Goal: Navigation & Orientation: Understand site structure

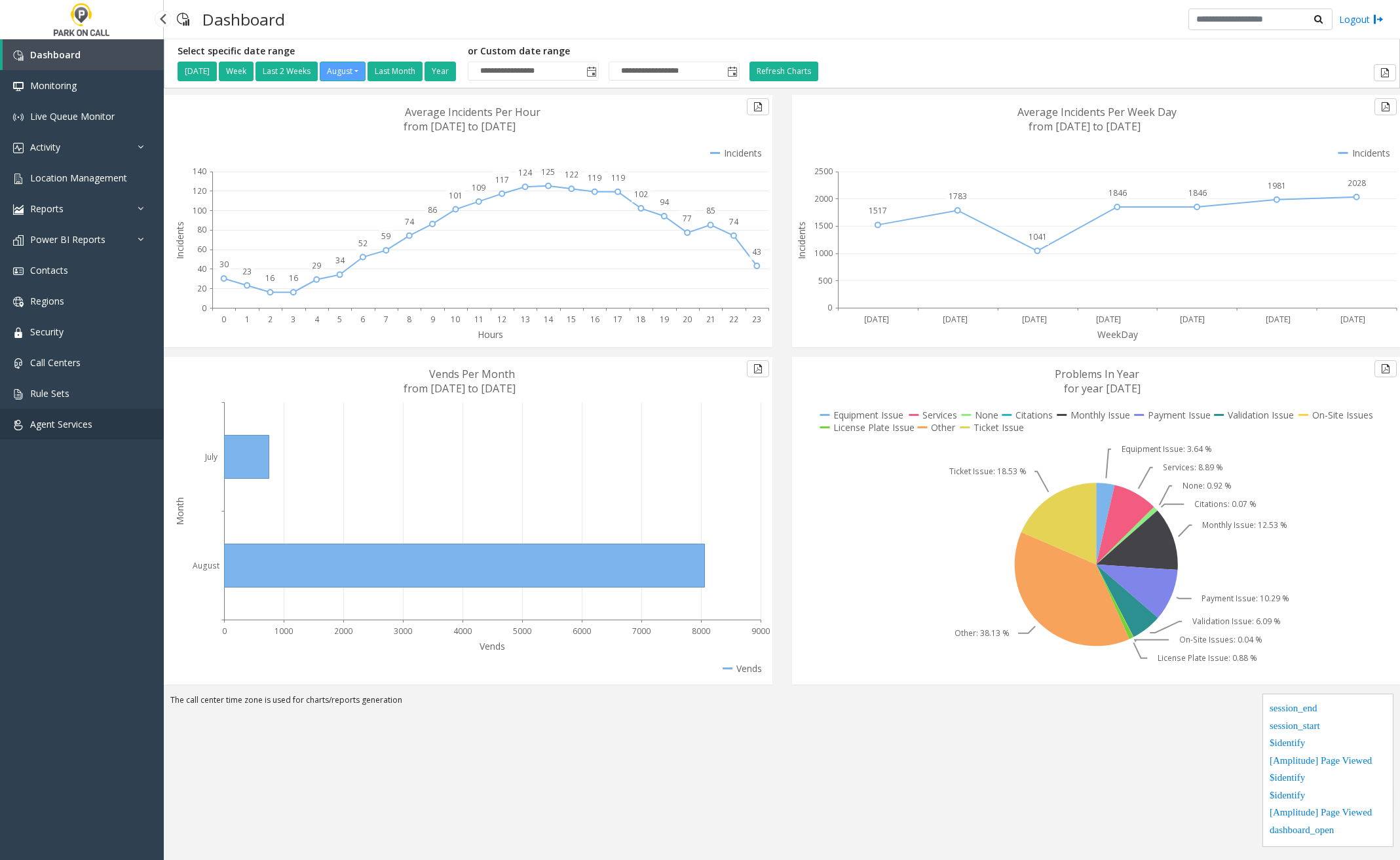
click at [58, 433] on link "Agent Services" at bounding box center [82, 424] width 164 height 31
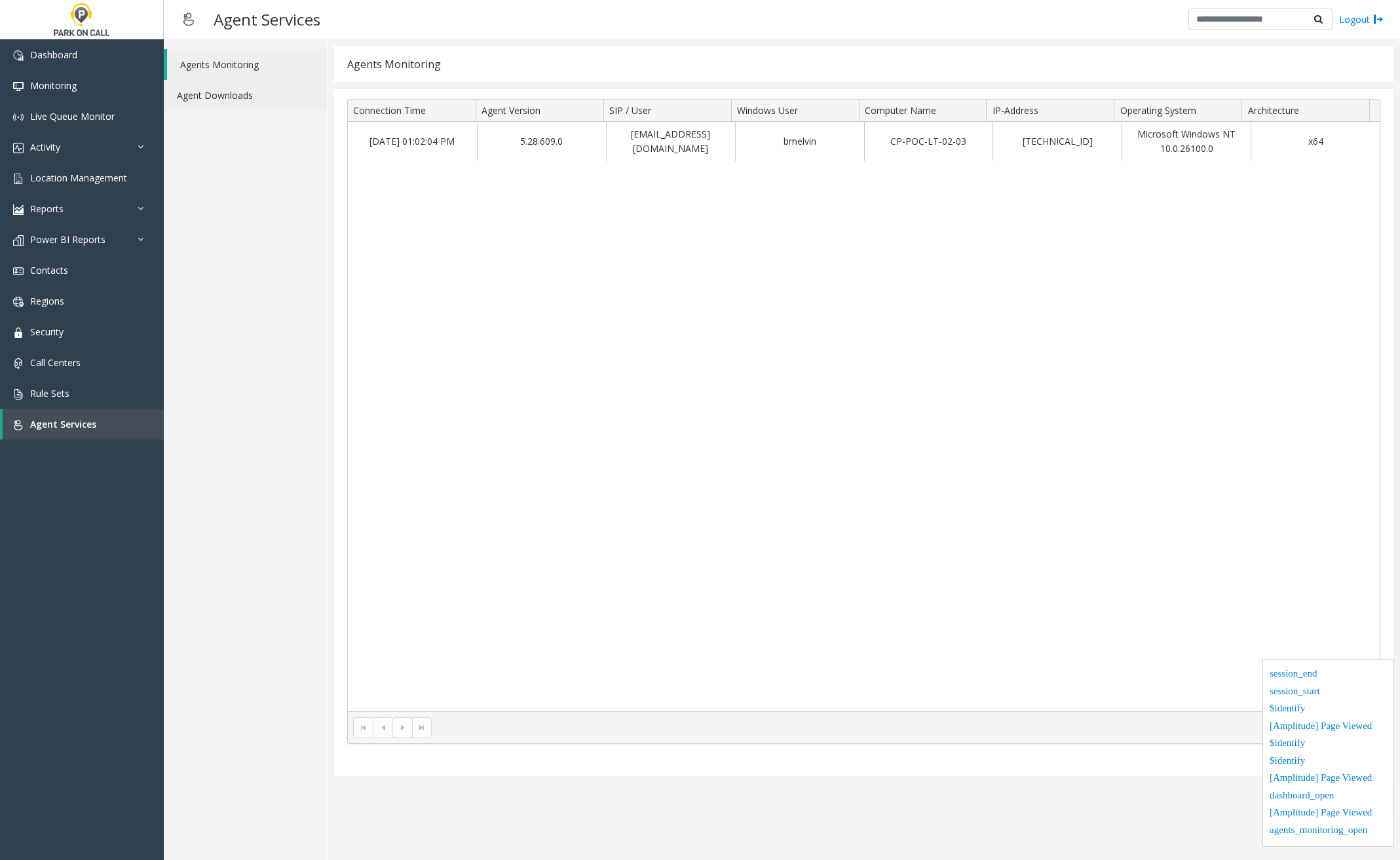
click at [266, 90] on link "Agent Downloads" at bounding box center [245, 96] width 163 height 31
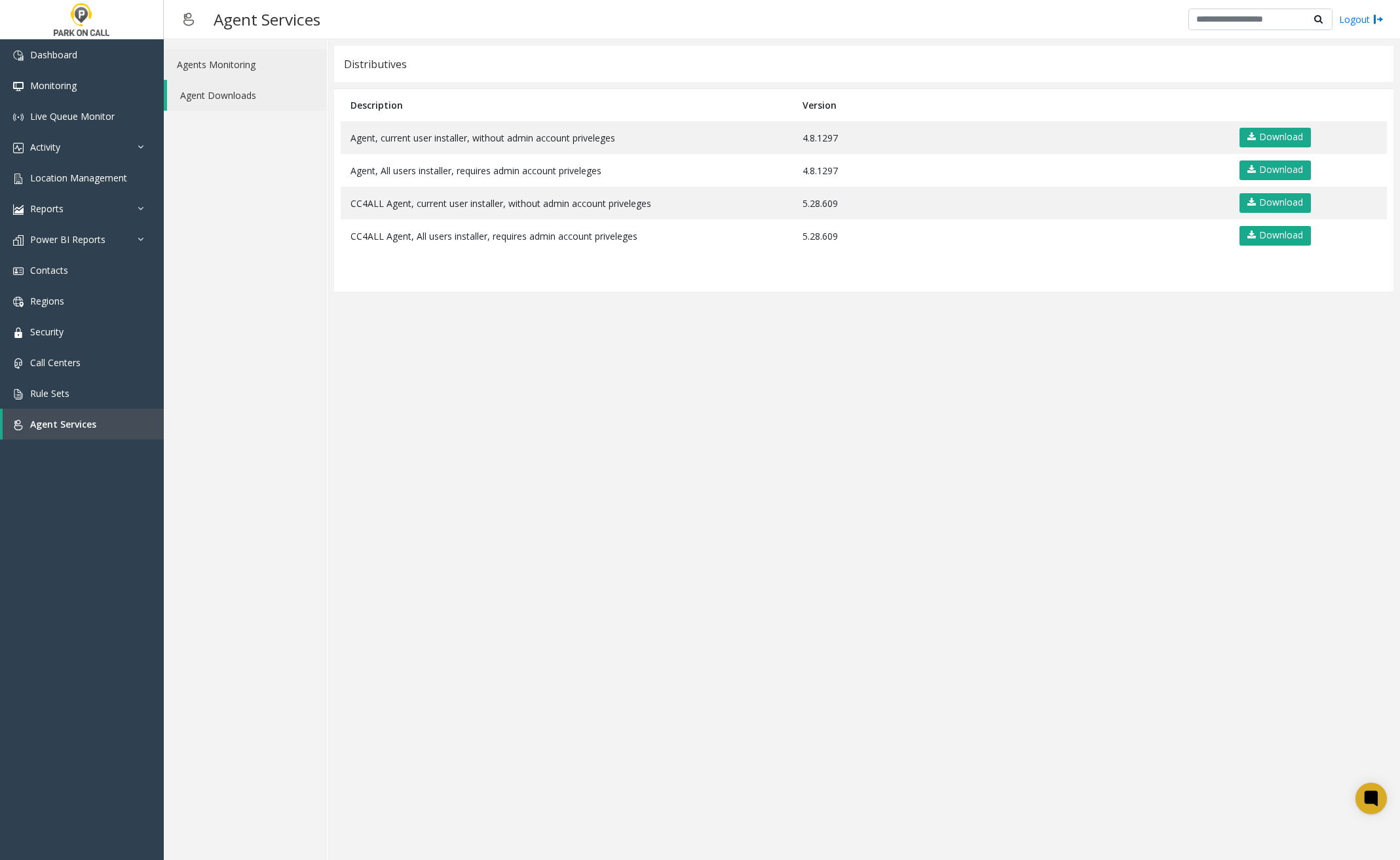
click at [249, 69] on link "Agents Monitoring" at bounding box center [245, 65] width 163 height 31
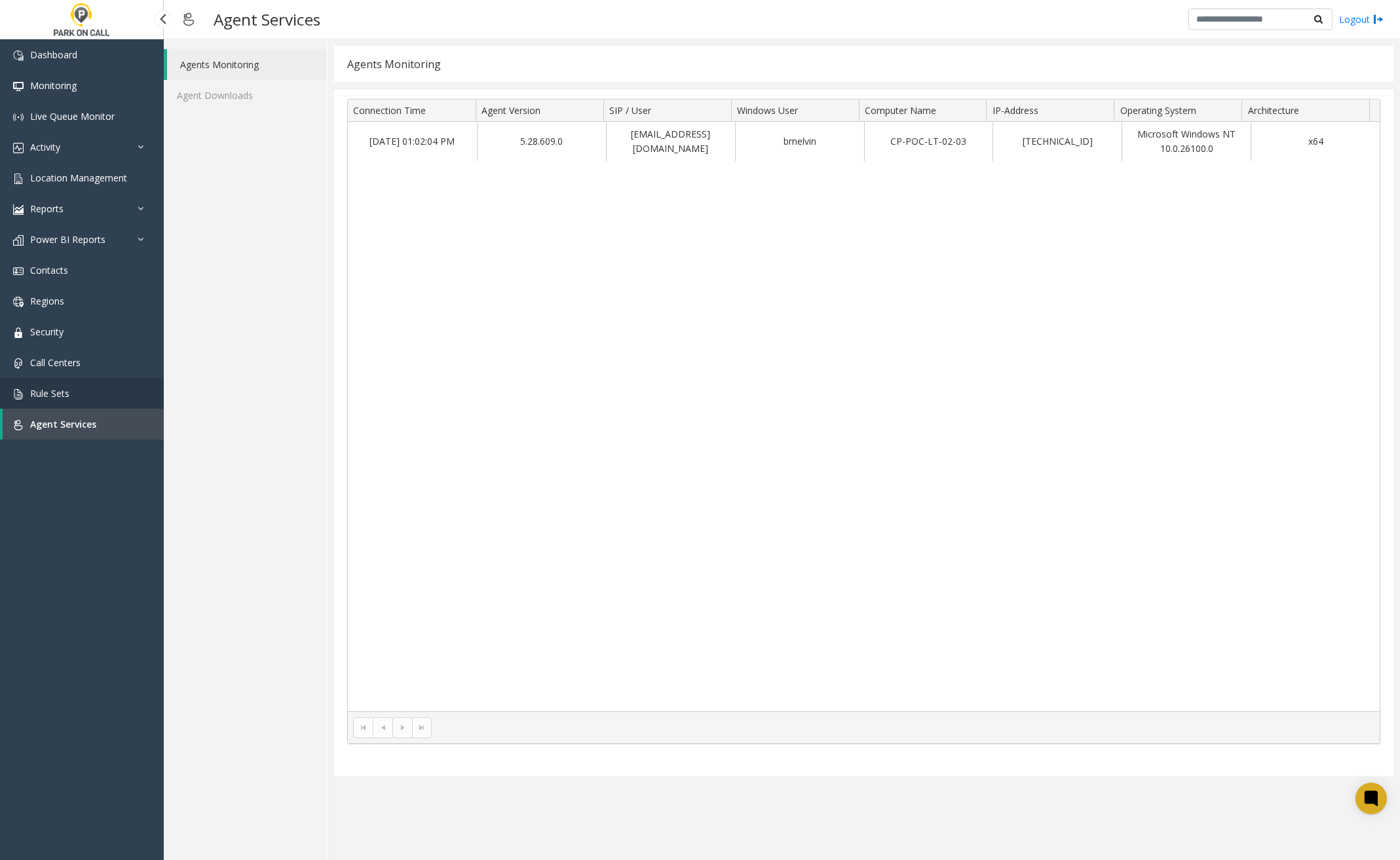
click at [84, 394] on link "Rule Sets" at bounding box center [82, 393] width 164 height 31
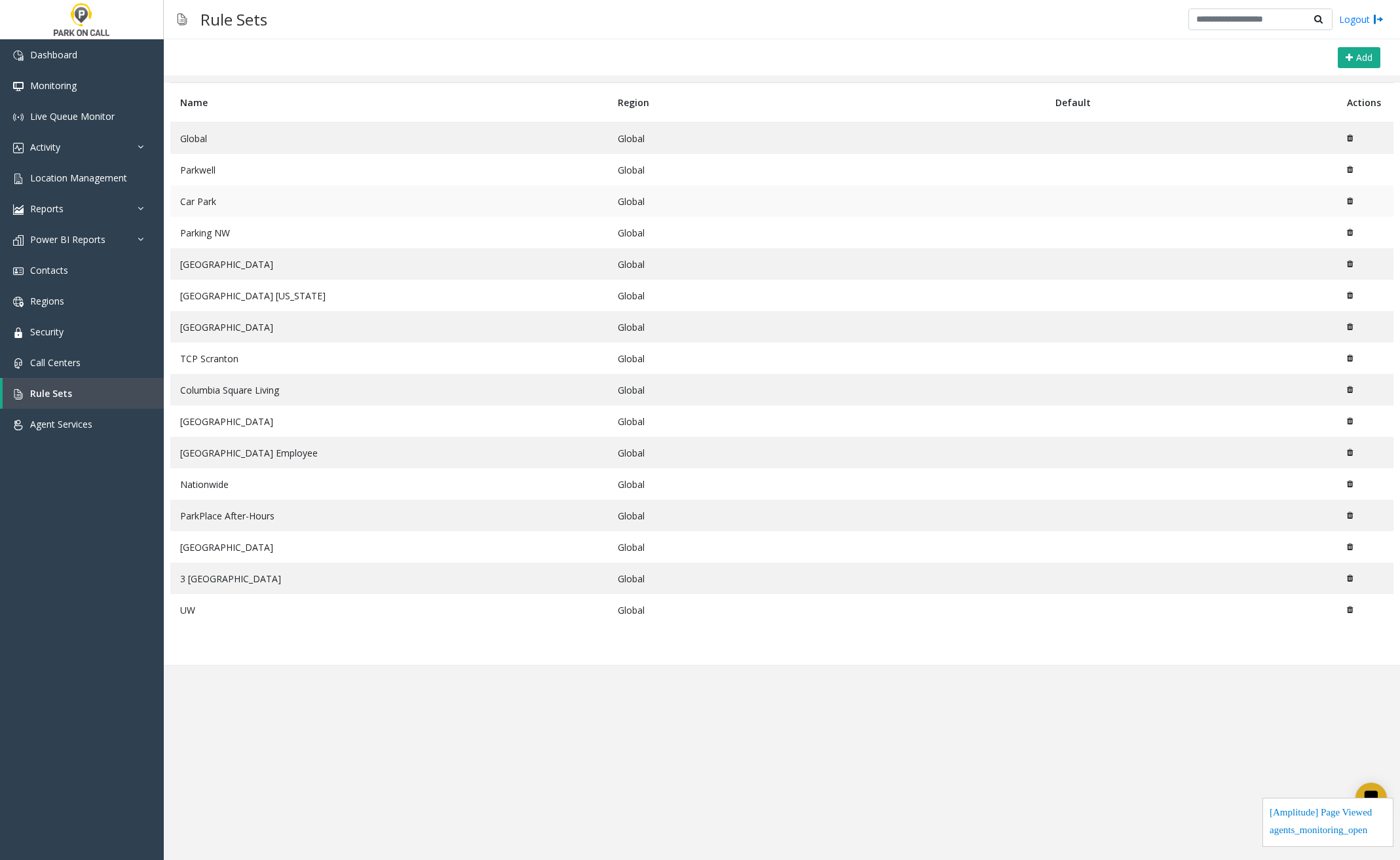
click at [267, 211] on td "Car Park" at bounding box center [389, 201] width 438 height 32
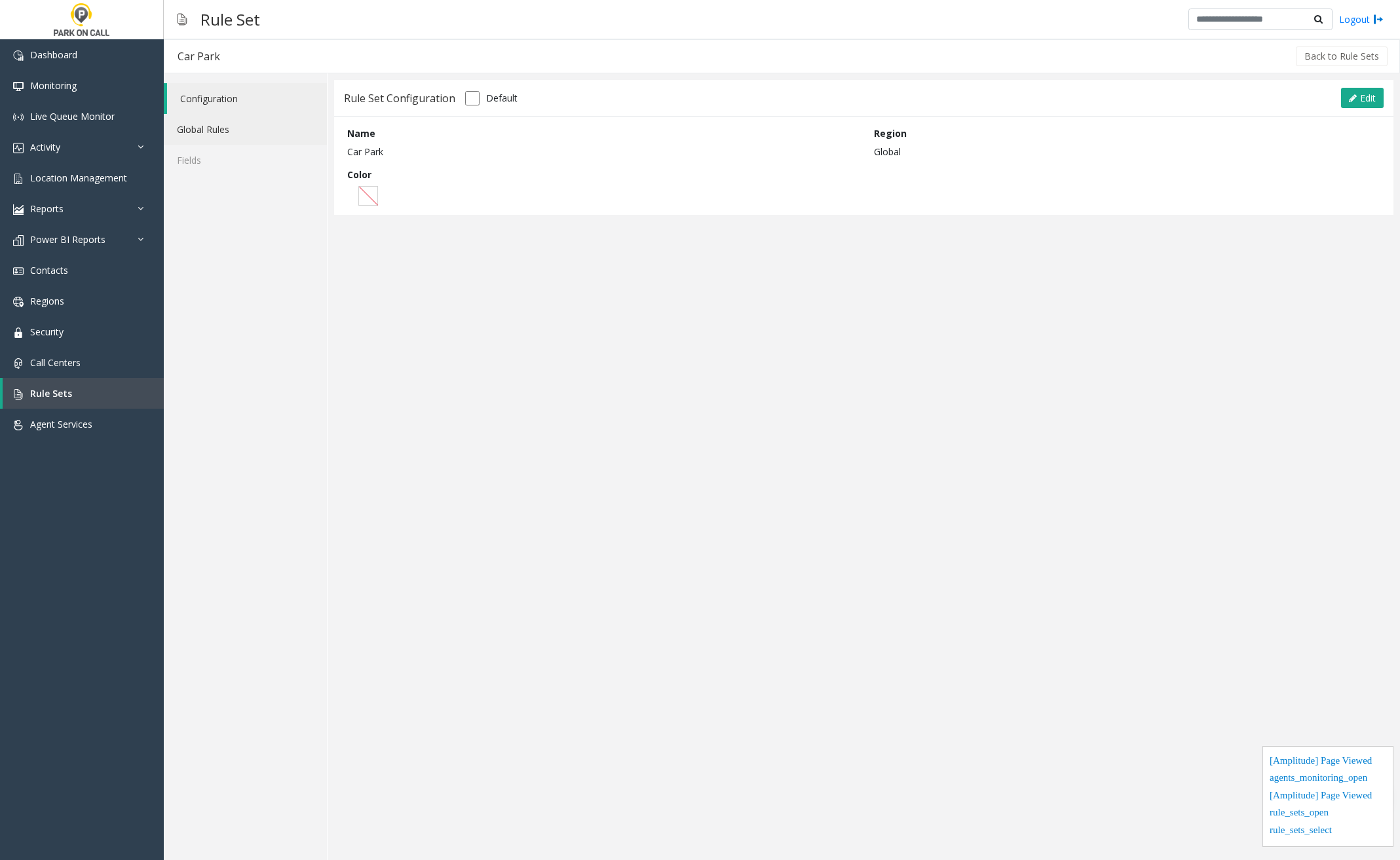
click at [221, 137] on link "Global Rules" at bounding box center [245, 129] width 163 height 31
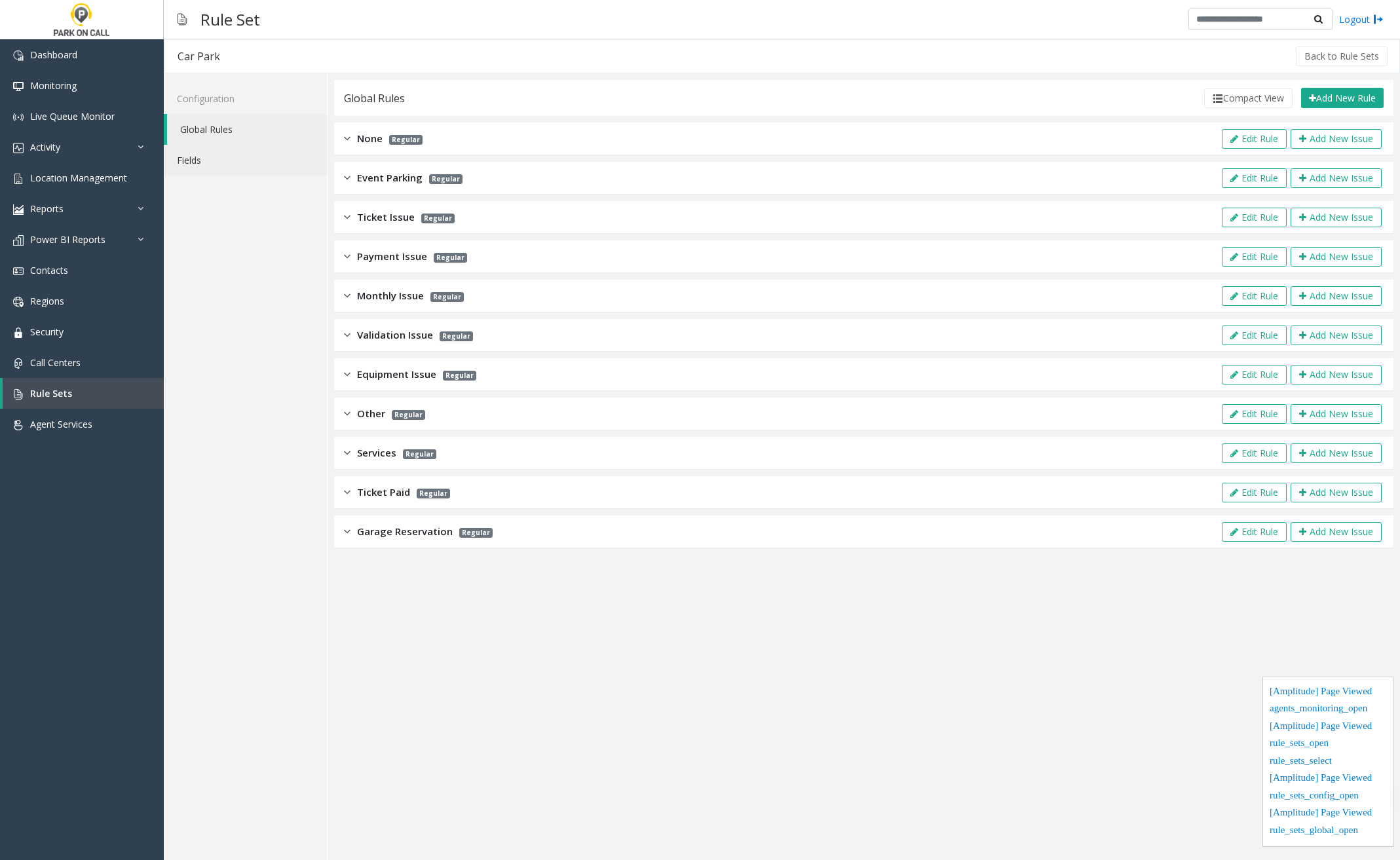
click at [221, 169] on link "Fields" at bounding box center [245, 160] width 163 height 31
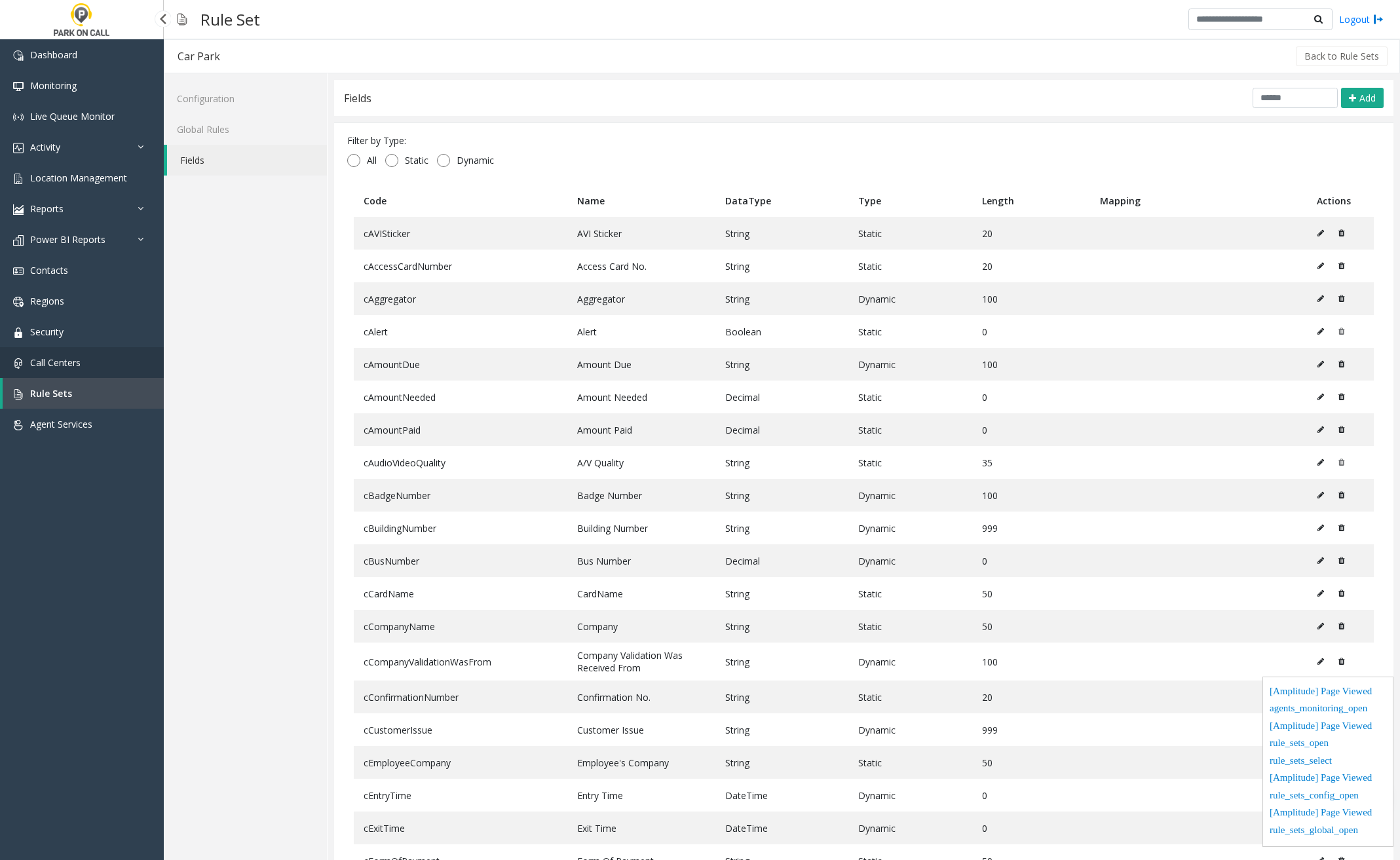
click at [103, 370] on link "Call Centers" at bounding box center [82, 362] width 164 height 31
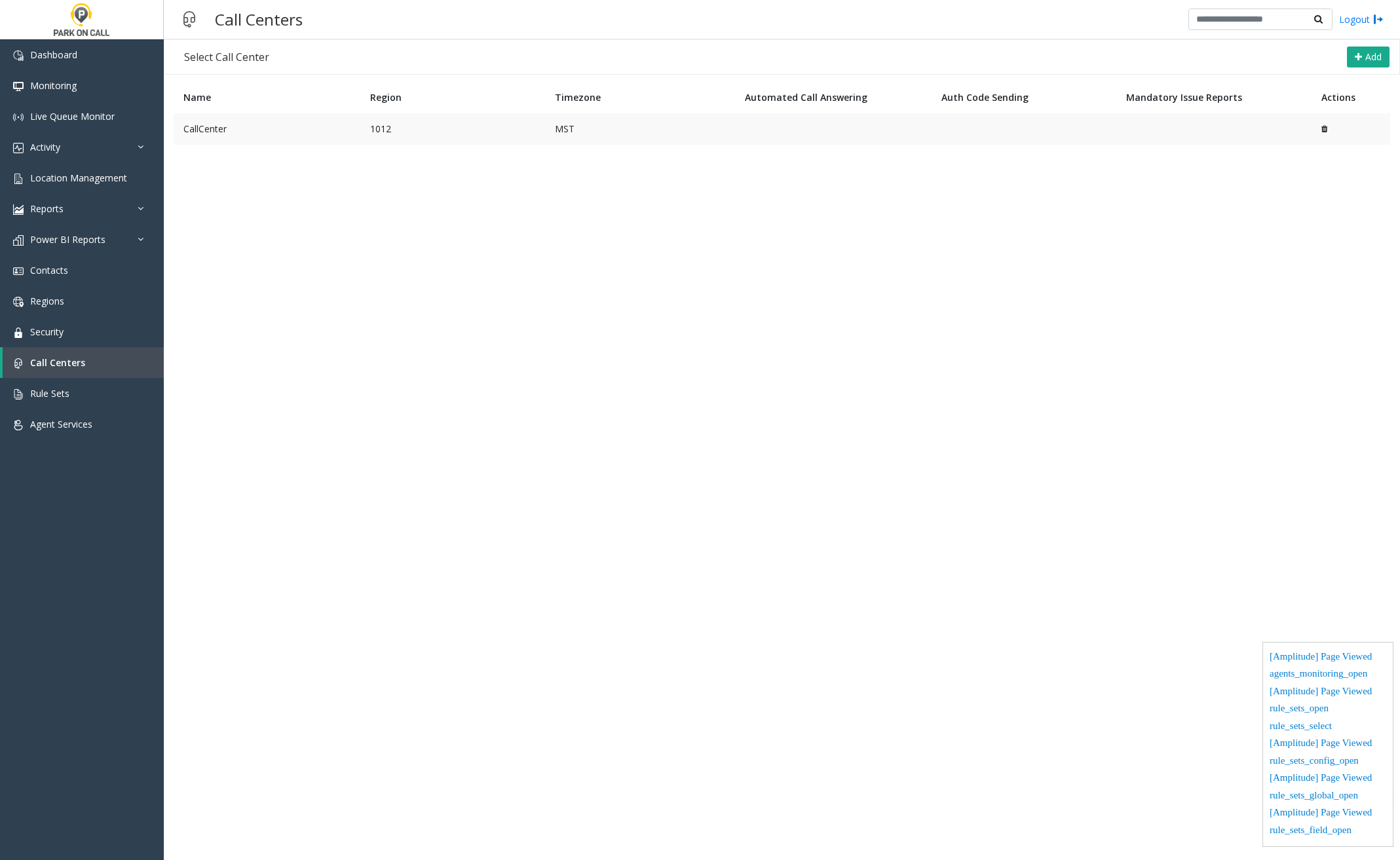
click at [242, 130] on td "CallCenter" at bounding box center [267, 129] width 187 height 32
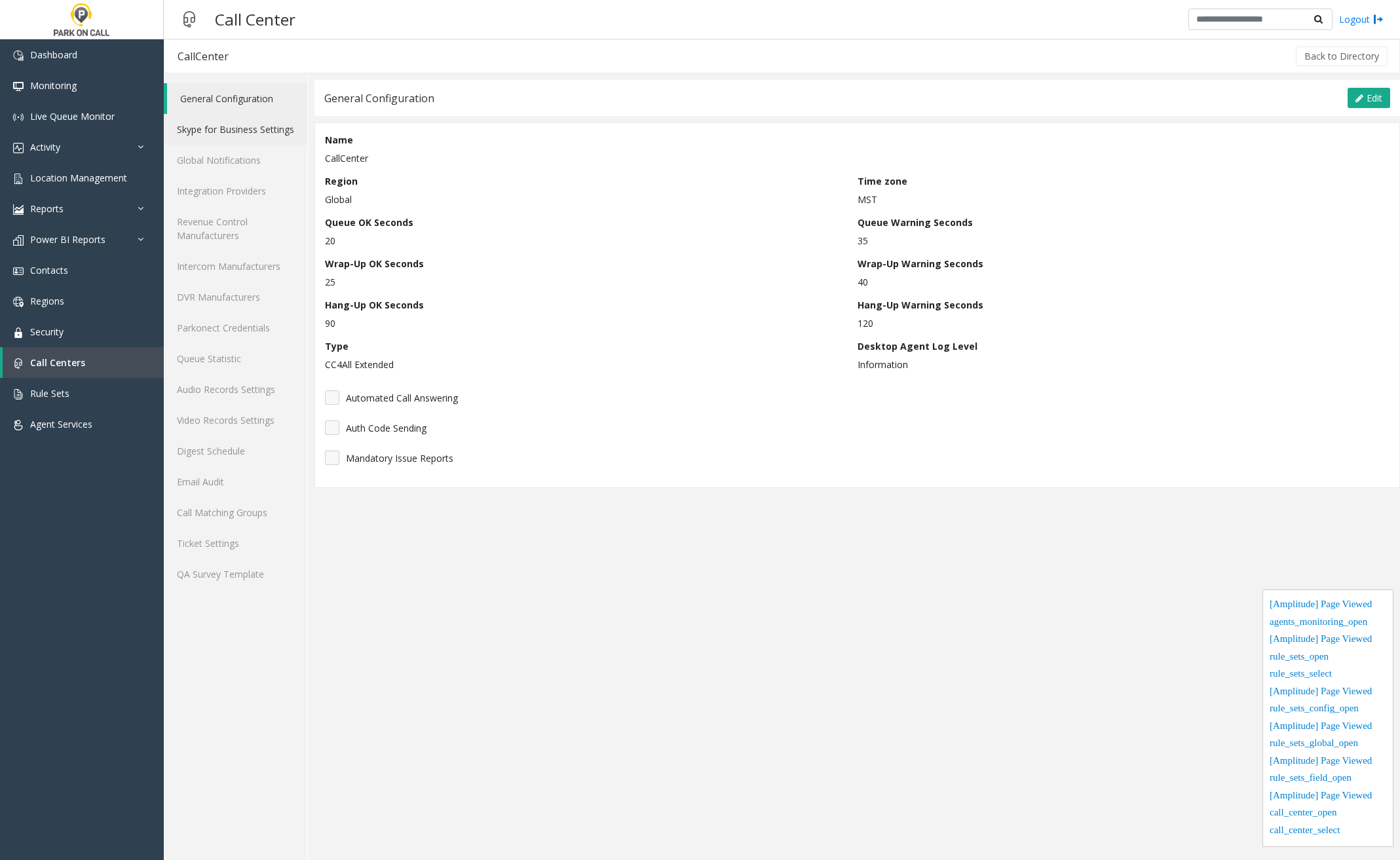
click at [260, 124] on link "Skype for Business Settings" at bounding box center [236, 129] width 144 height 31
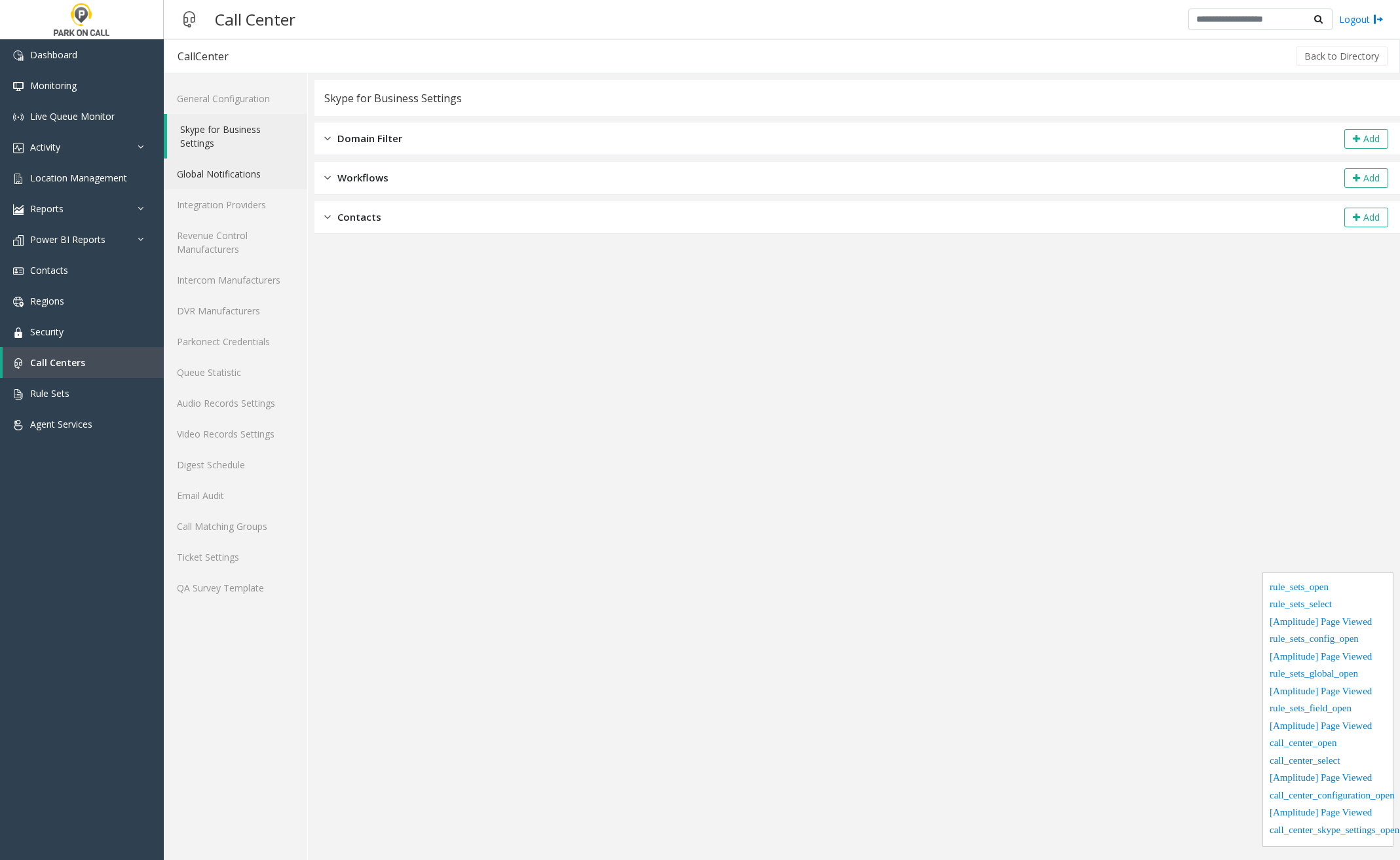
click at [254, 178] on link "Global Notifications" at bounding box center [236, 174] width 144 height 31
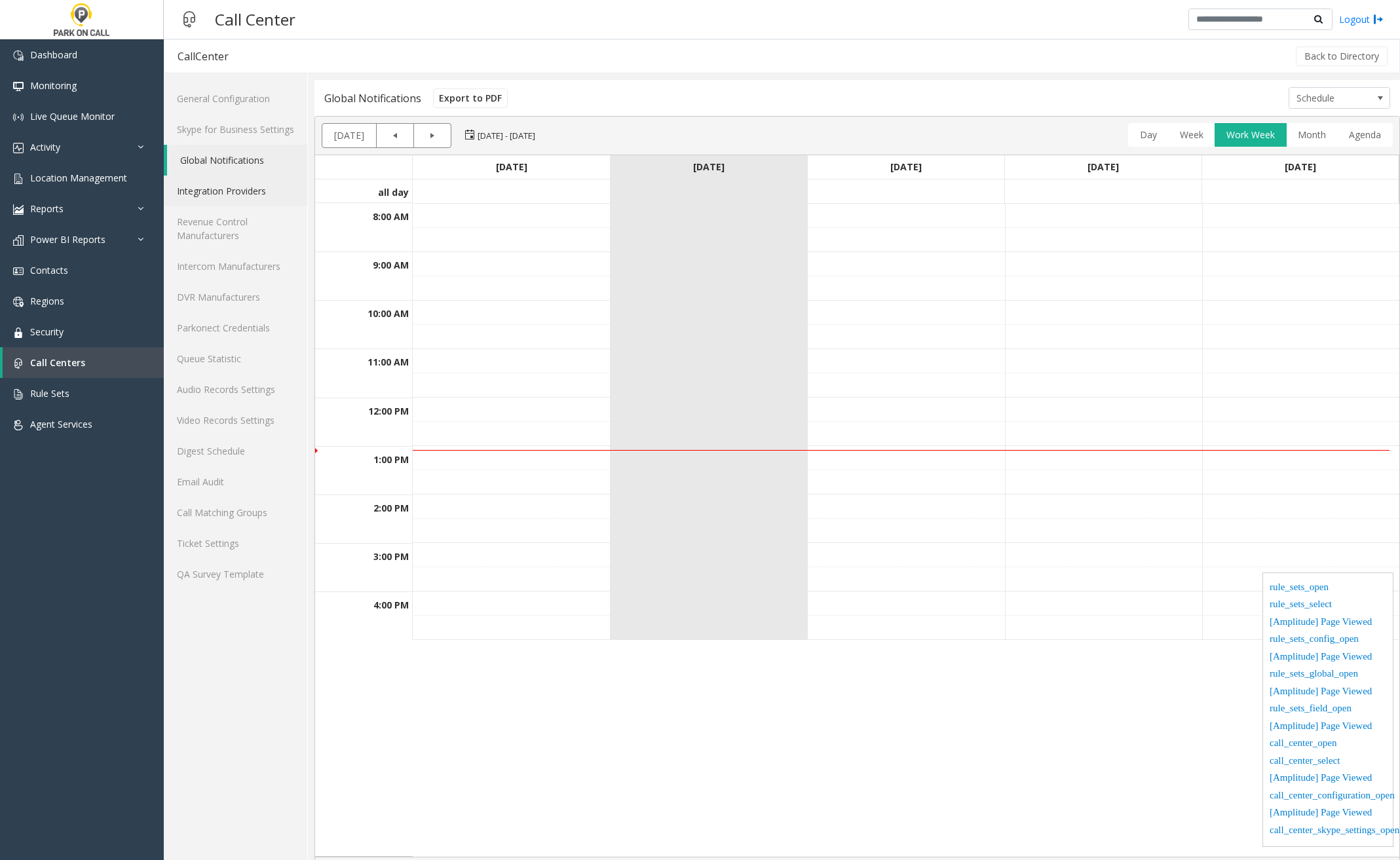
click at [256, 195] on link "Integration Providers" at bounding box center [236, 191] width 144 height 31
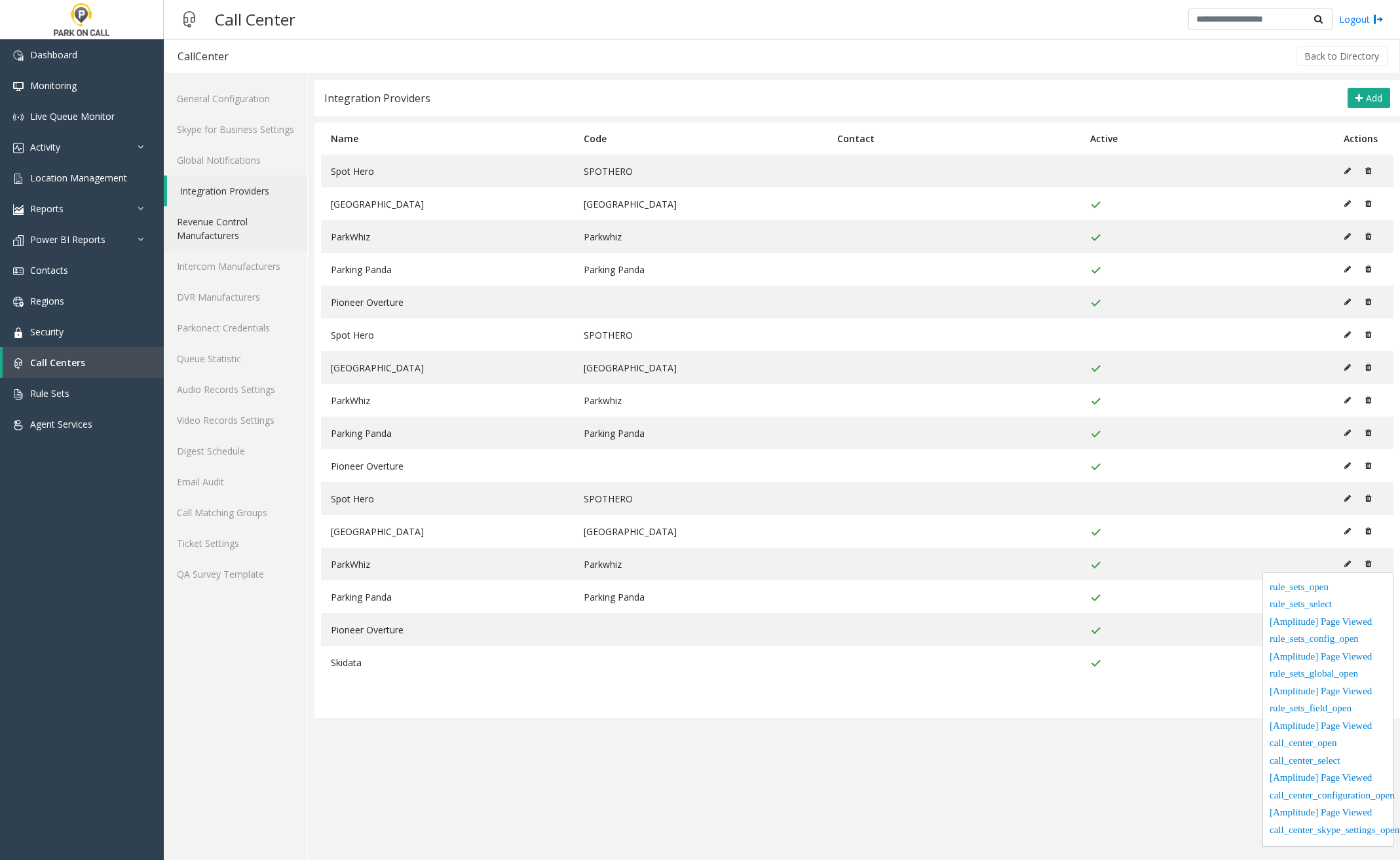
click at [260, 228] on link "Revenue Control Manufacturers" at bounding box center [236, 228] width 144 height 45
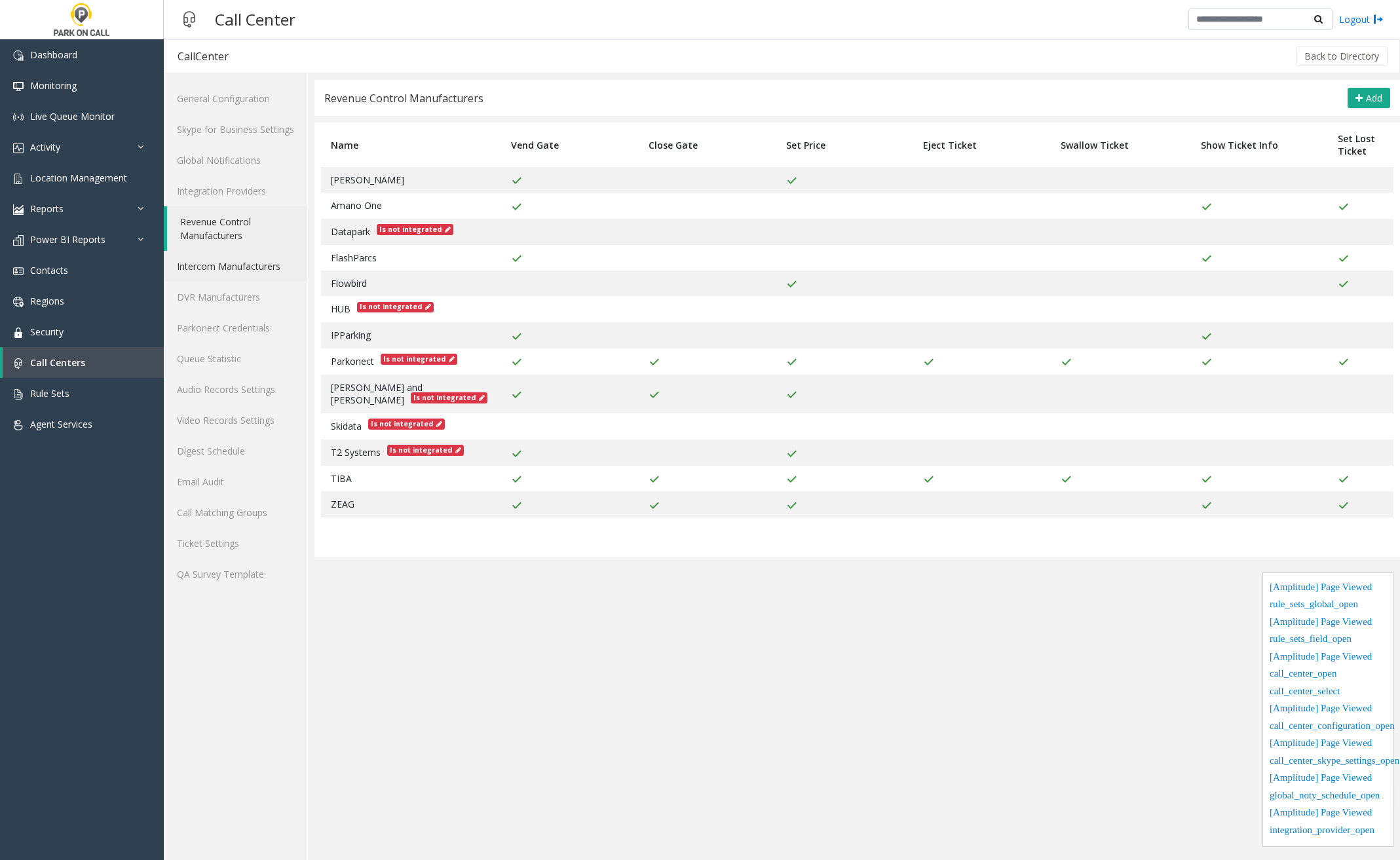
click at [260, 268] on link "Intercom Manufacturers" at bounding box center [236, 267] width 144 height 31
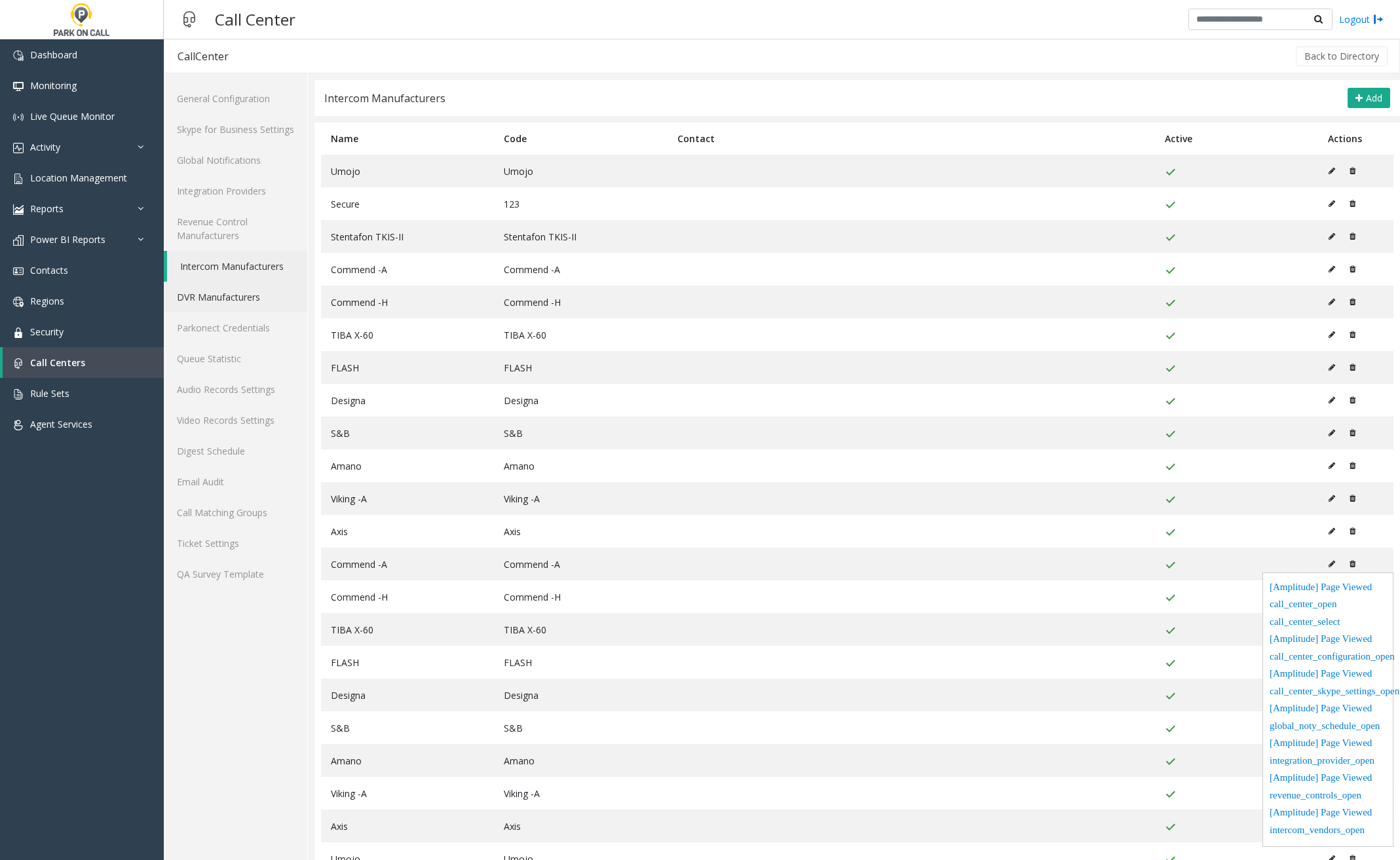
click at [261, 294] on link "DVR Manufacturers" at bounding box center [236, 297] width 144 height 31
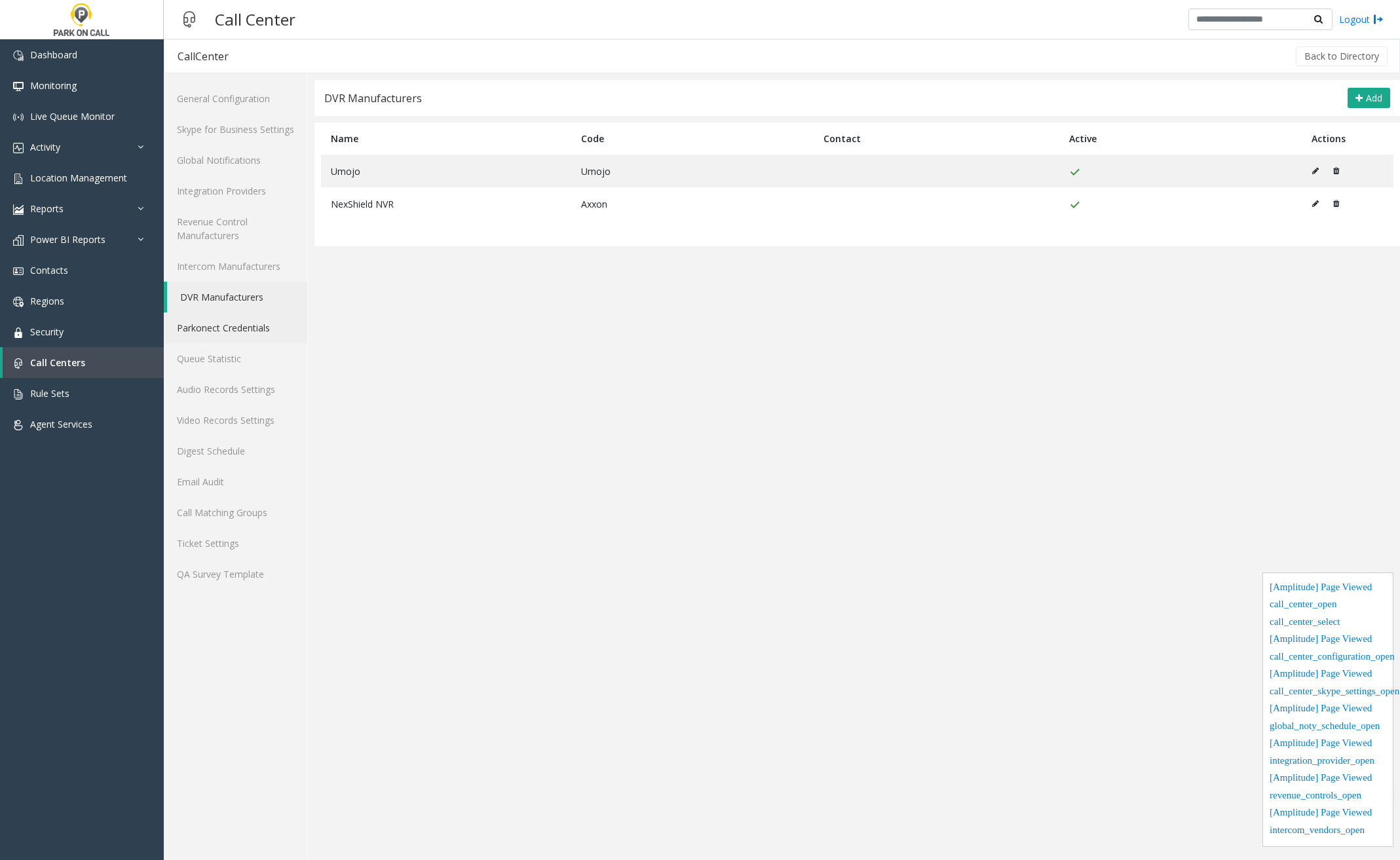
click at [269, 324] on link "Parkonect Credentials" at bounding box center [236, 328] width 144 height 31
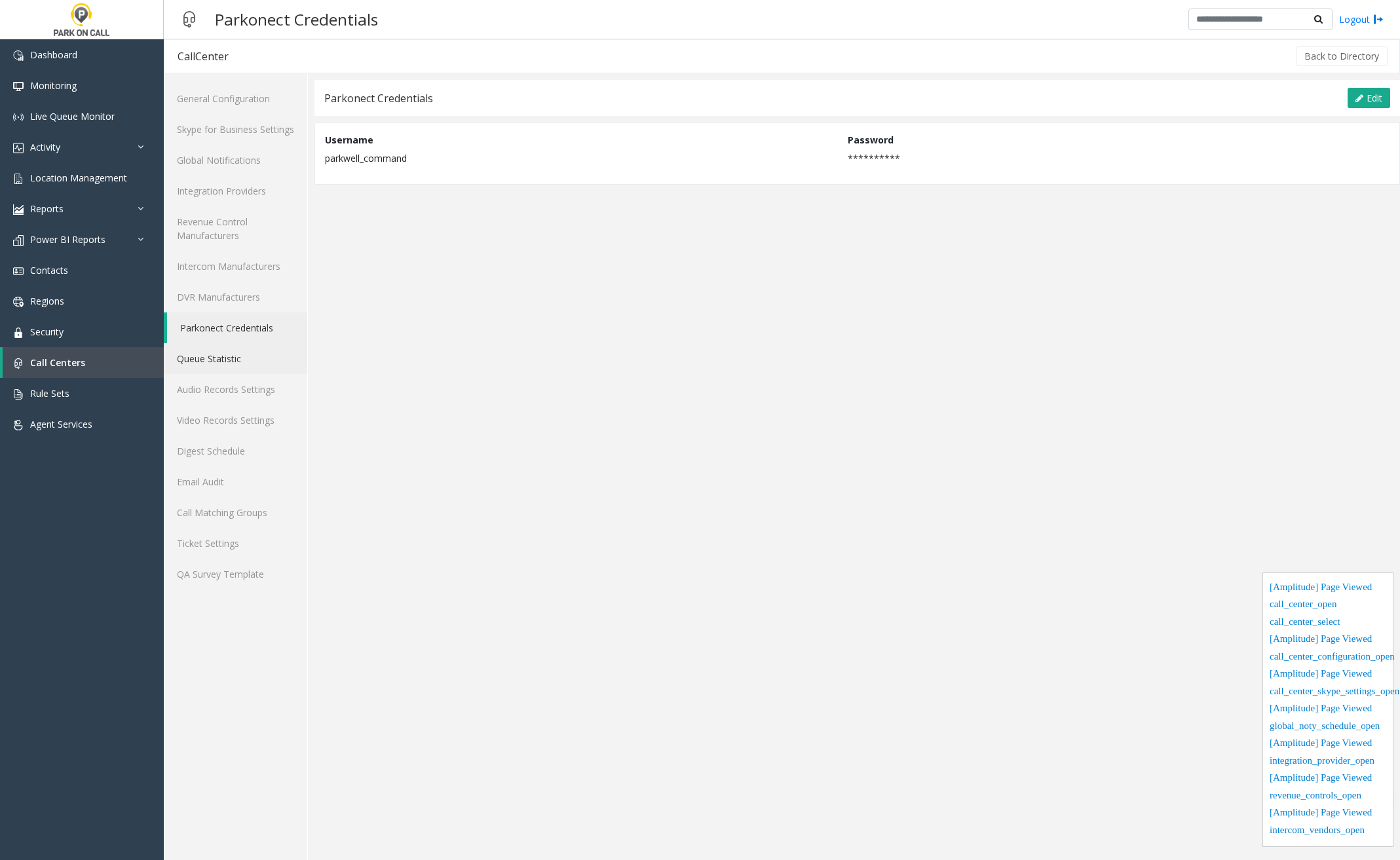
click at [256, 348] on link "Queue Statistic" at bounding box center [236, 359] width 144 height 31
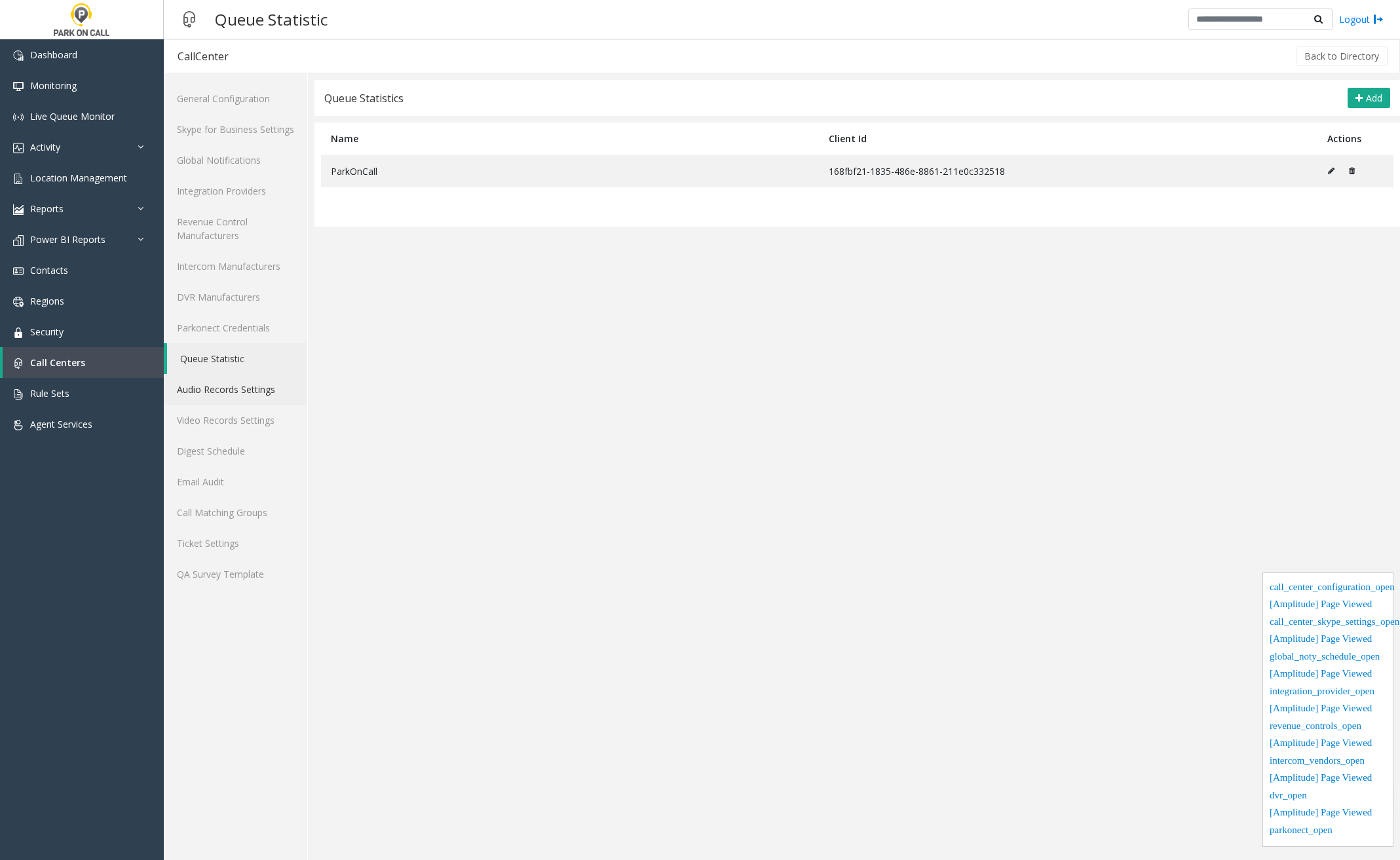
click at [245, 390] on link "Audio Records Settings" at bounding box center [236, 390] width 144 height 31
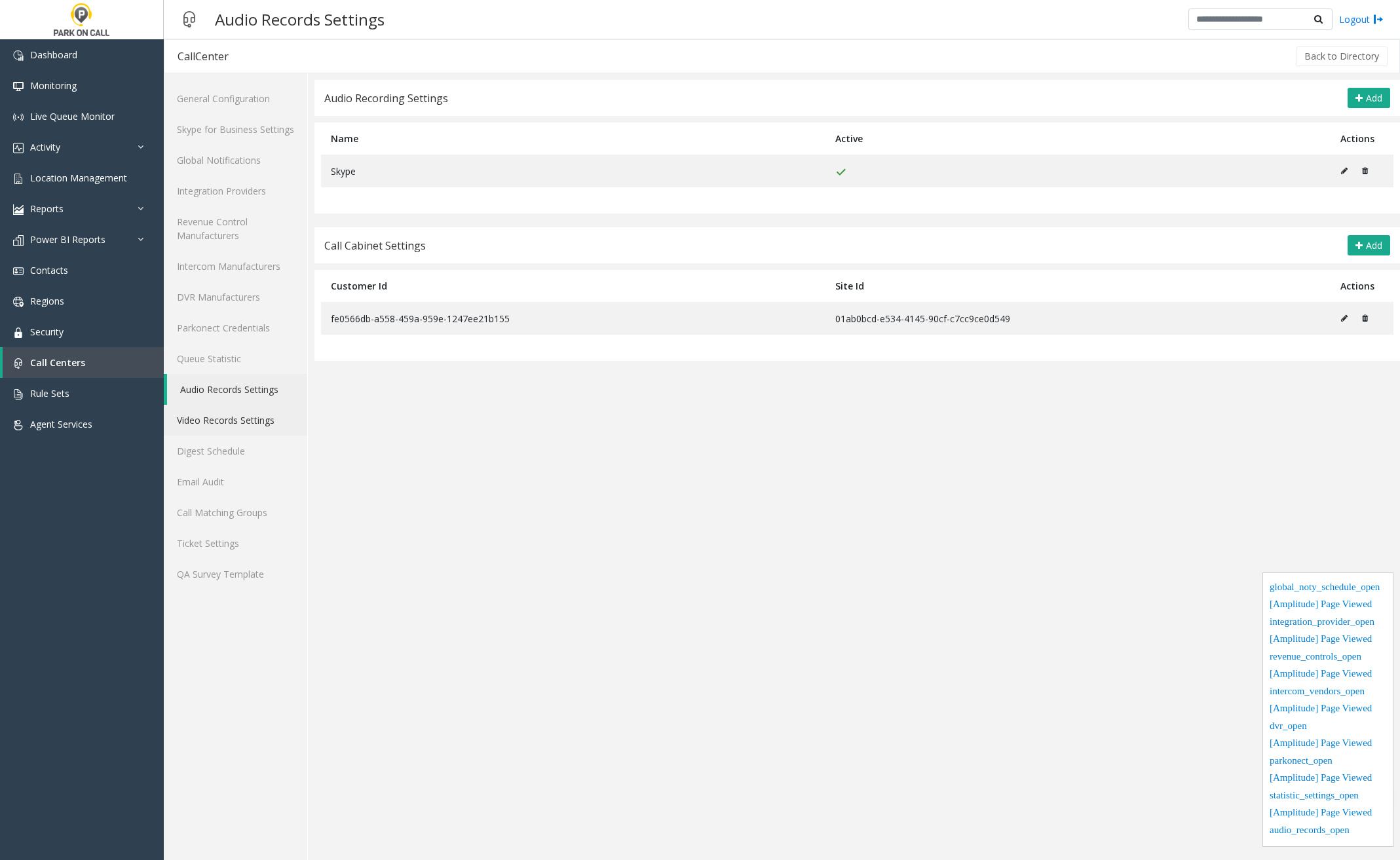
click at [256, 425] on link "Video Records Settings" at bounding box center [236, 420] width 144 height 31
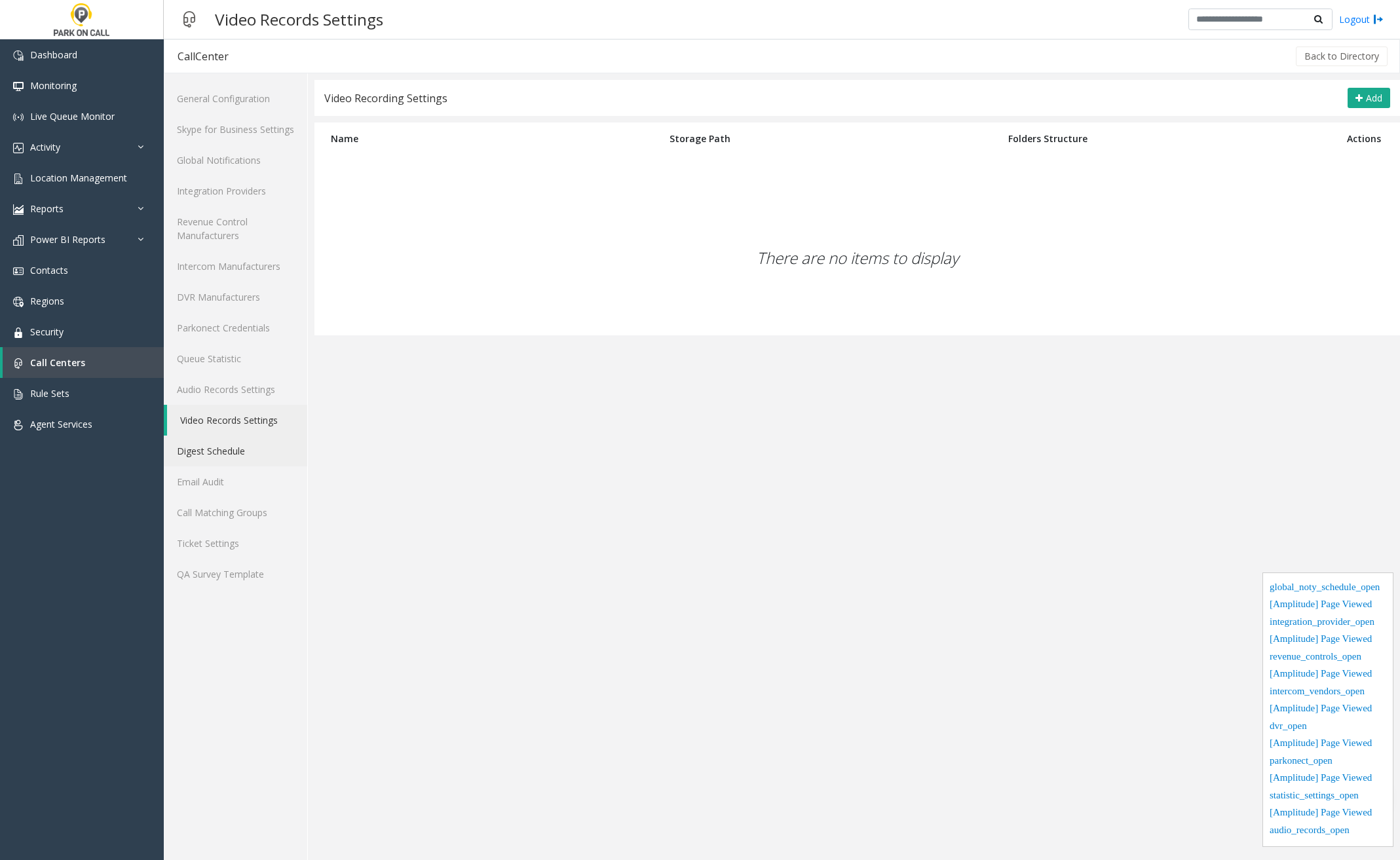
click at [261, 454] on link "Digest Schedule" at bounding box center [236, 451] width 144 height 31
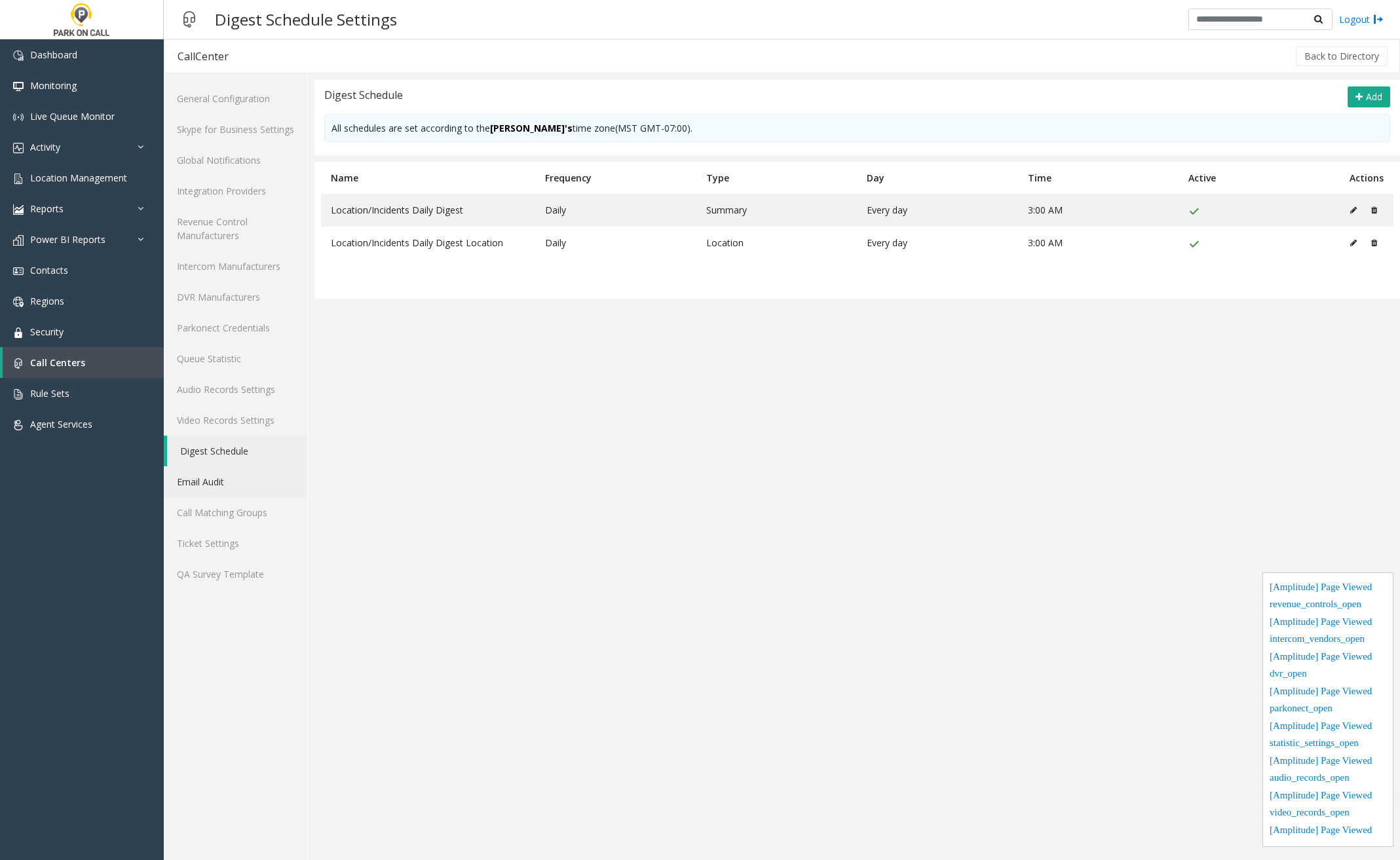
click at [253, 477] on link "Email Audit" at bounding box center [236, 481] width 144 height 31
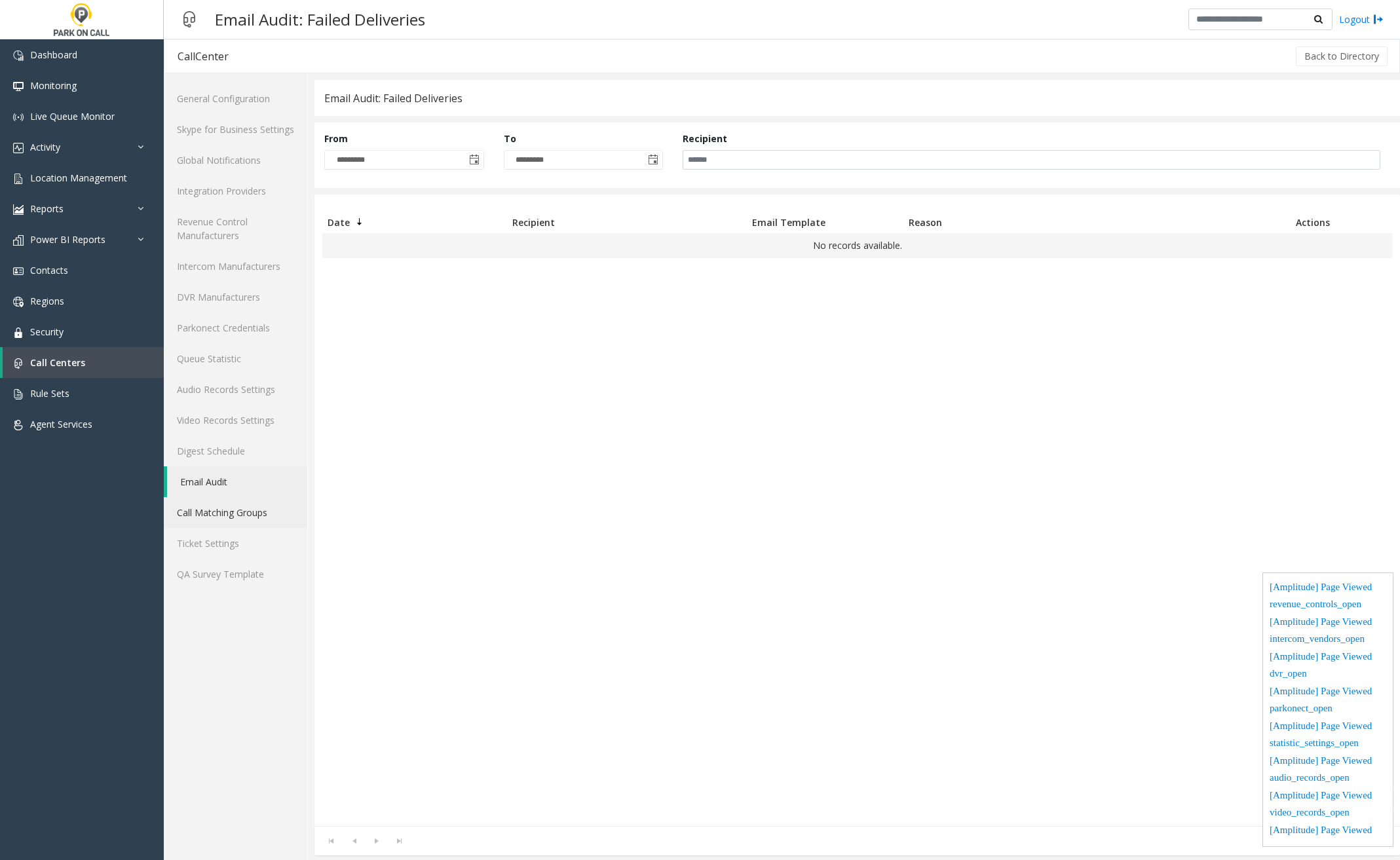
click at [261, 506] on link "Call Matching Groups" at bounding box center [236, 512] width 144 height 31
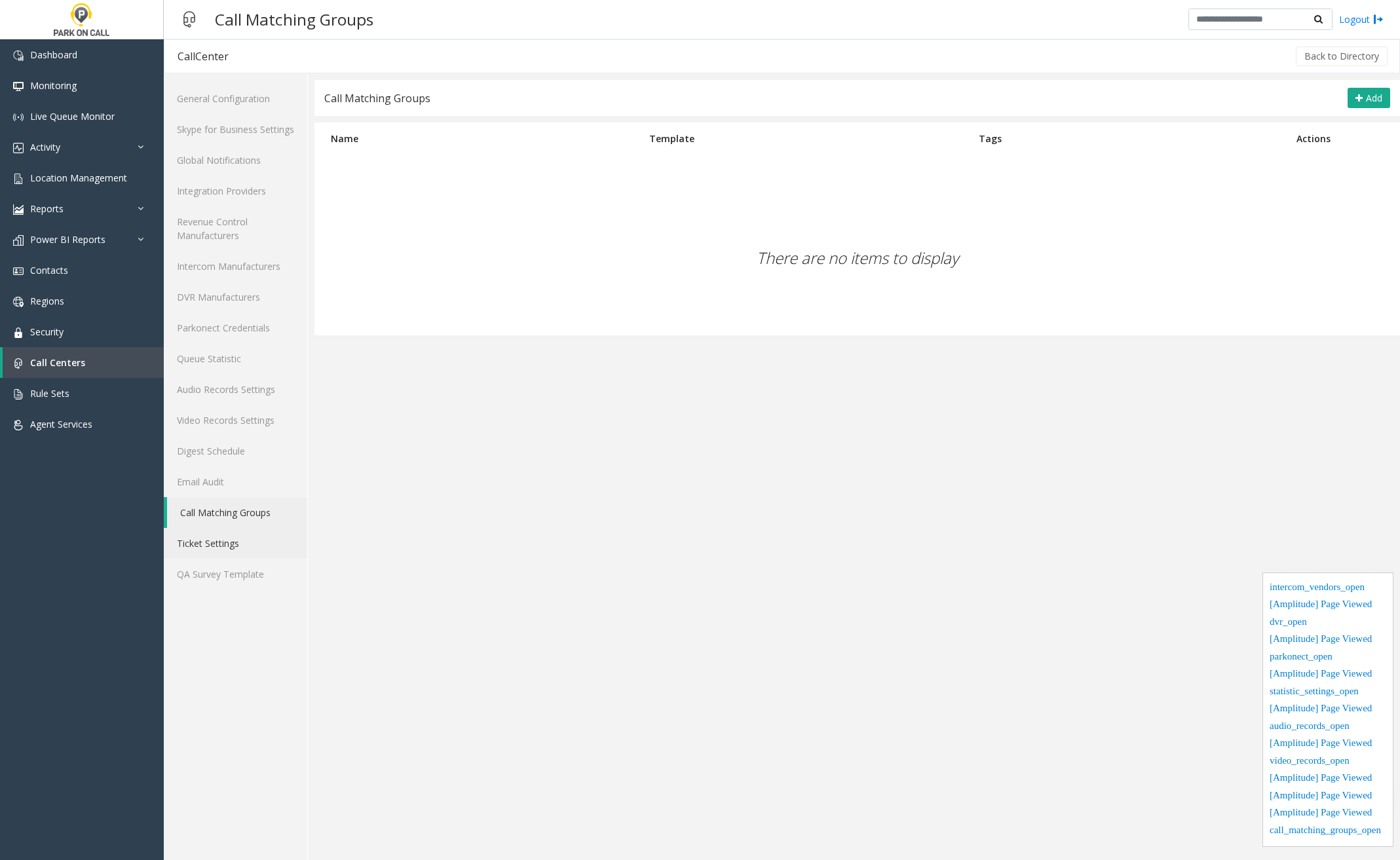
click at [259, 538] on link "Ticket Settings" at bounding box center [236, 543] width 144 height 31
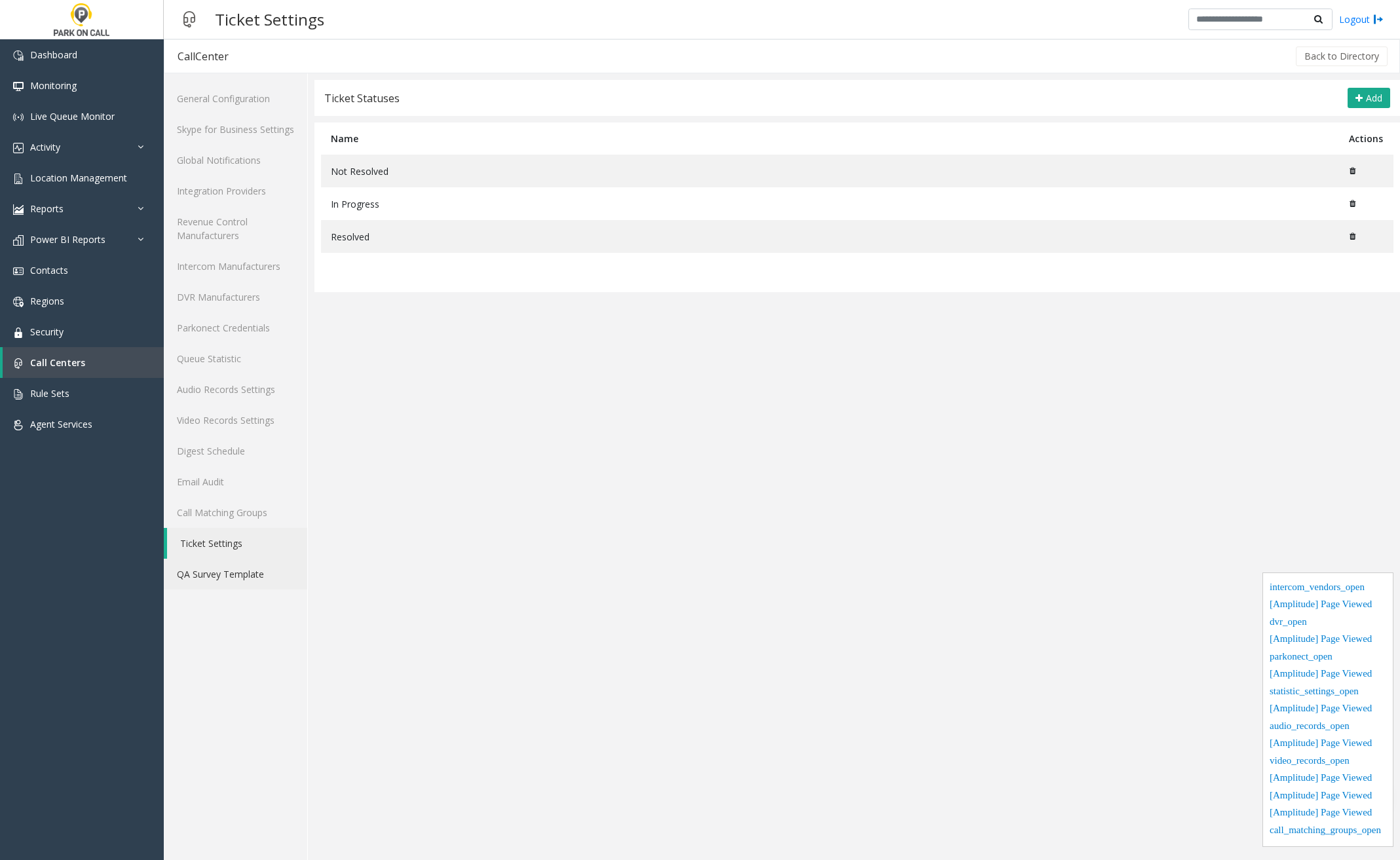
click at [258, 566] on link "QA Survey Template" at bounding box center [236, 574] width 144 height 31
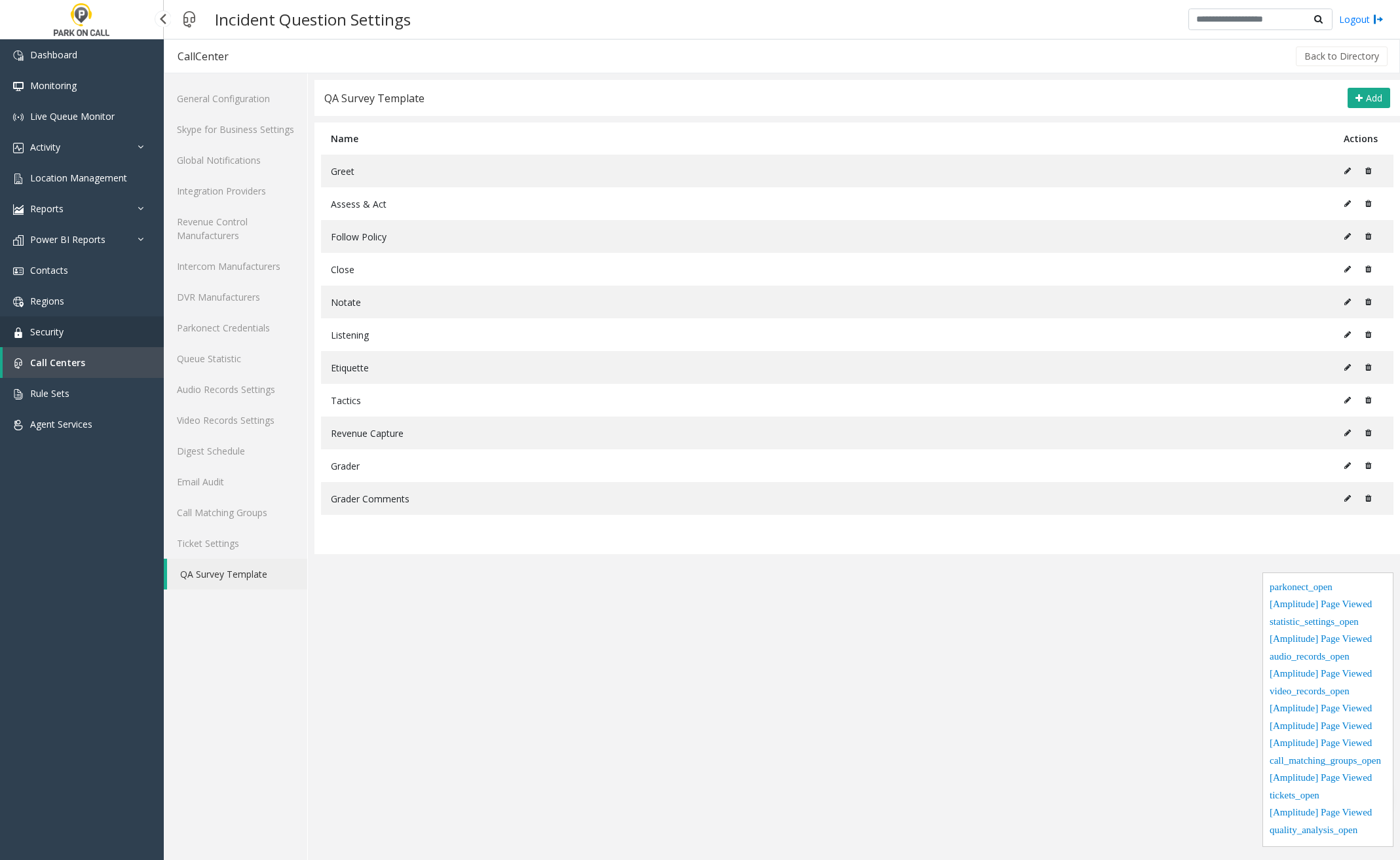
click at [80, 317] on link "Security" at bounding box center [82, 332] width 164 height 31
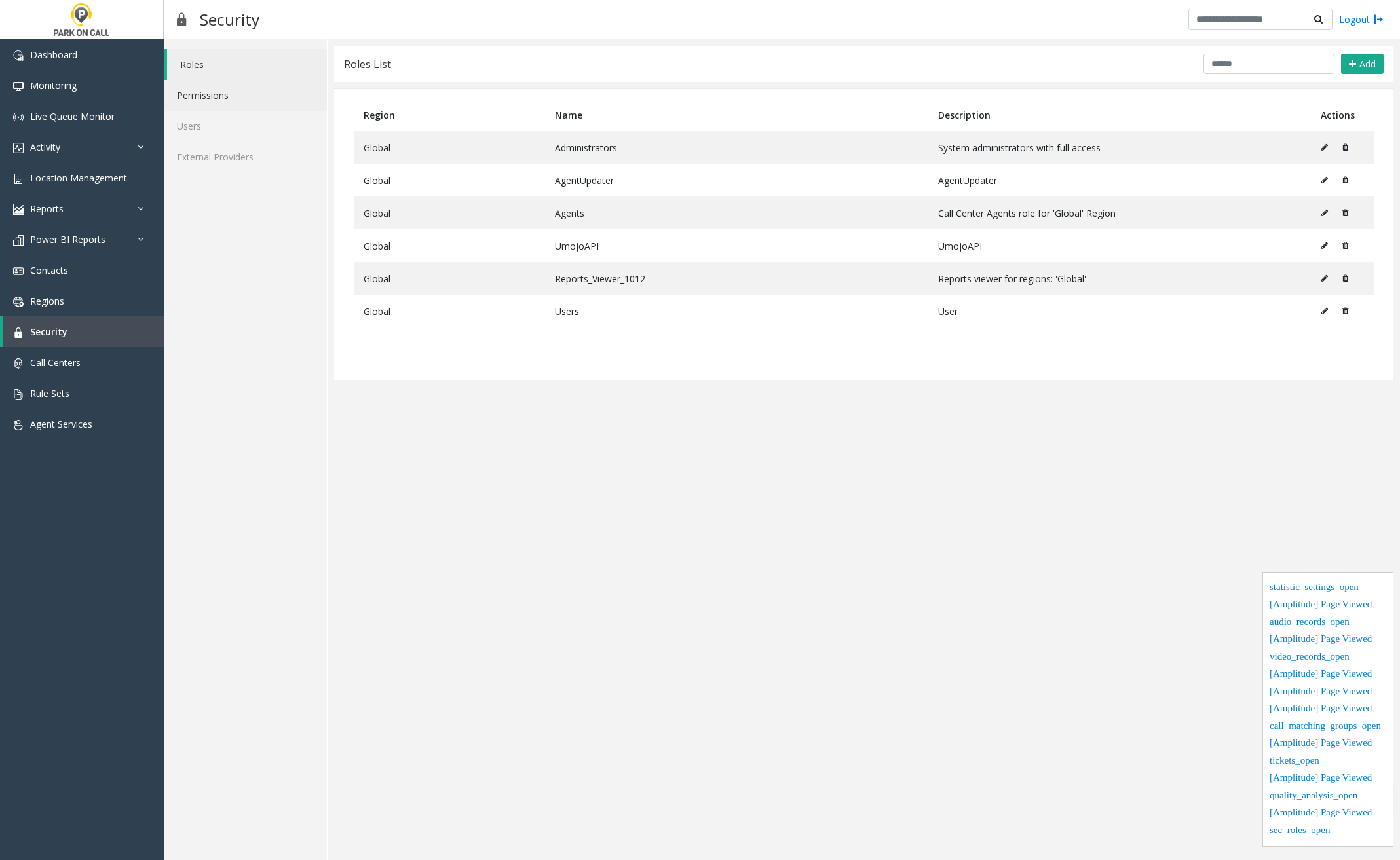
click at [186, 106] on link "Permissions" at bounding box center [245, 96] width 163 height 31
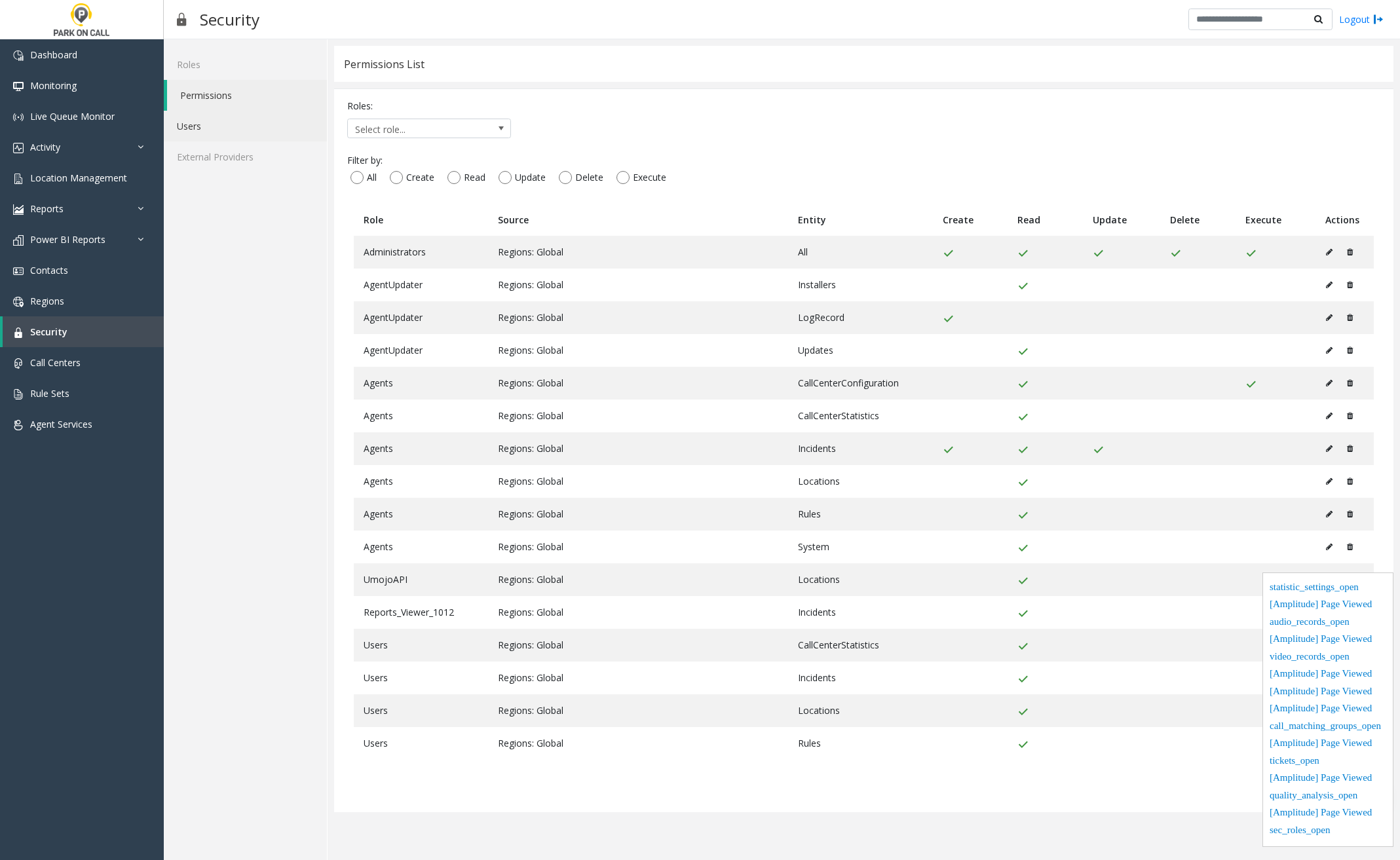
click at [203, 130] on link "Users" at bounding box center [245, 126] width 163 height 31
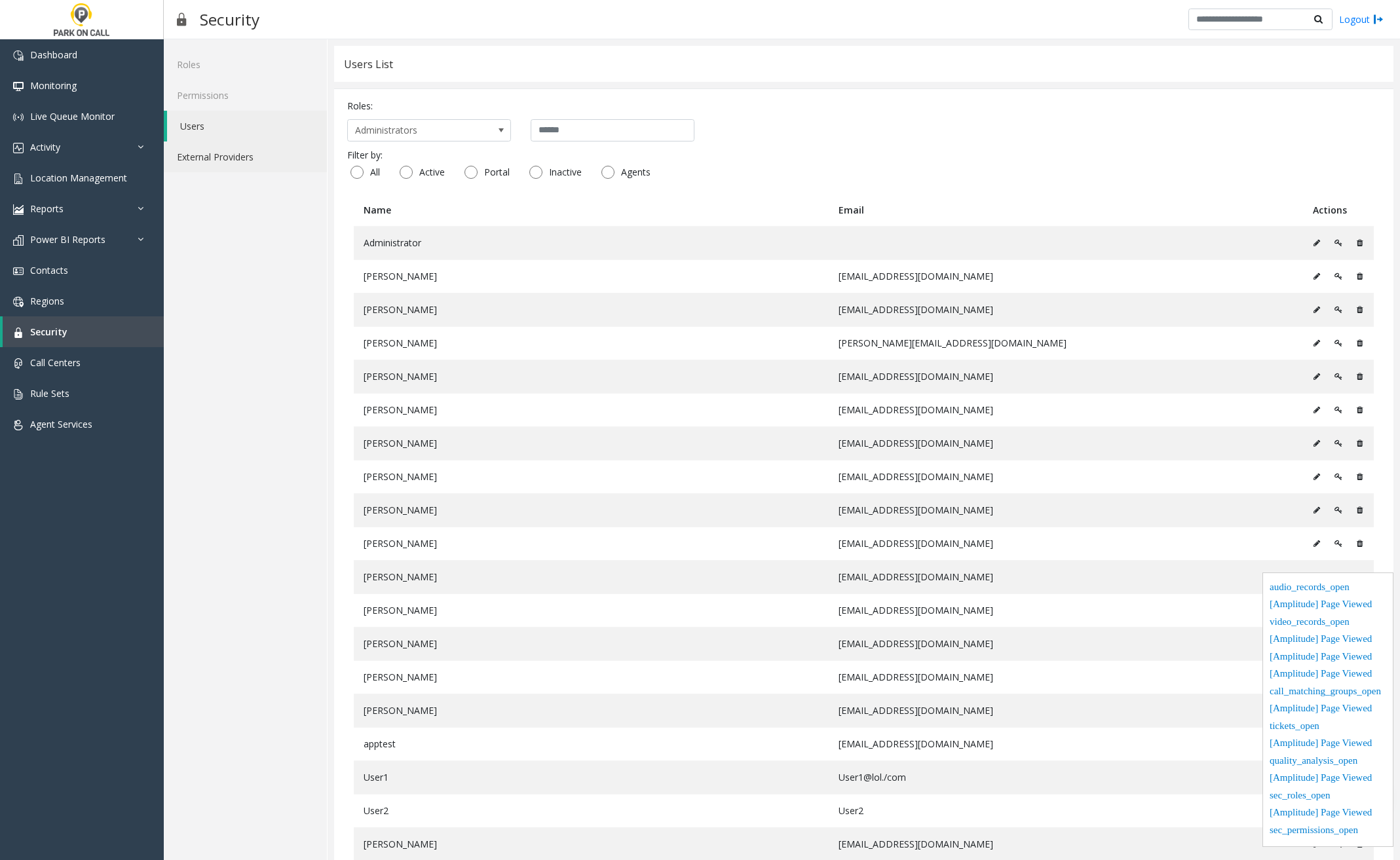
click at [228, 165] on link "External Providers" at bounding box center [245, 157] width 163 height 31
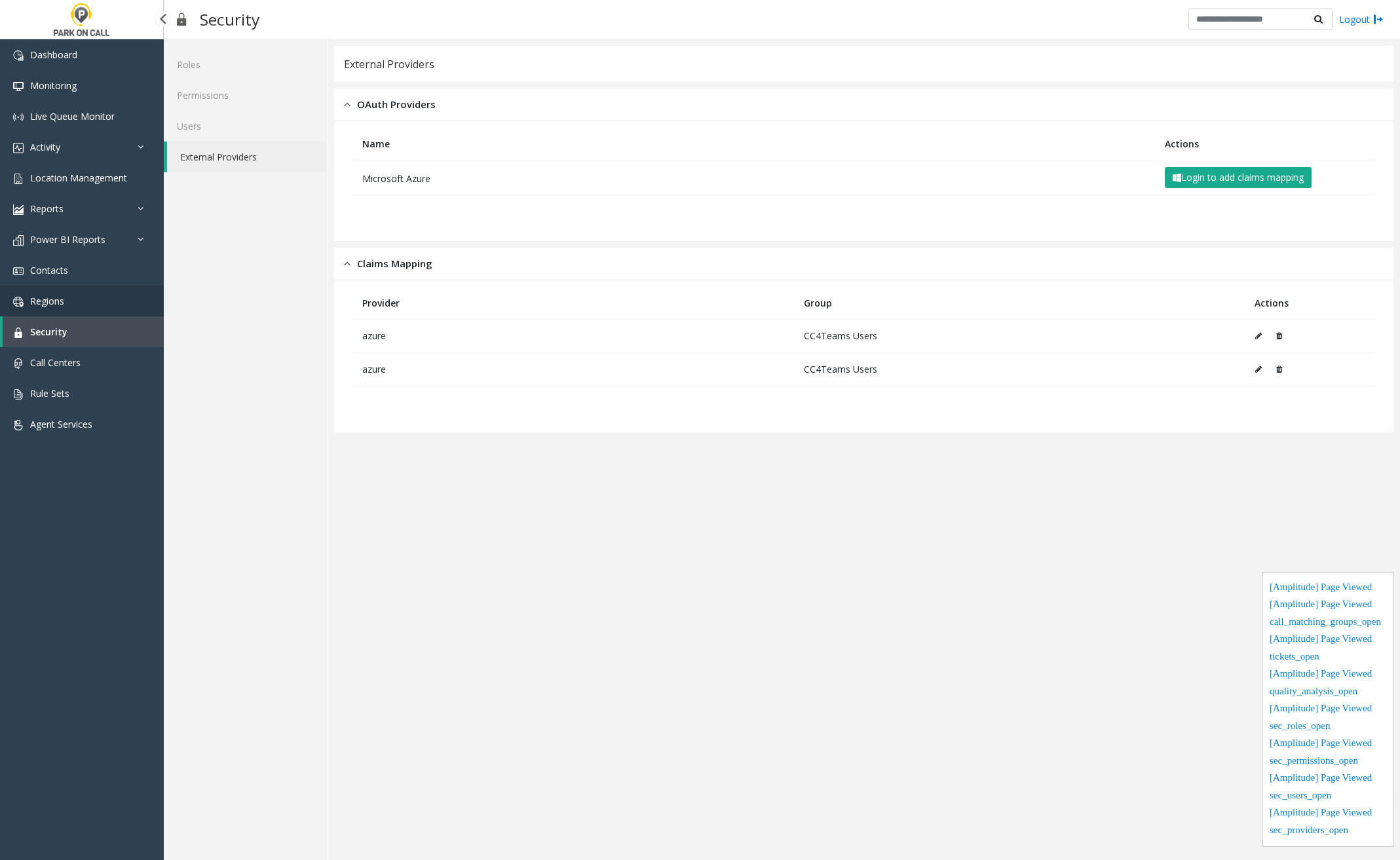
click at [119, 302] on link "Regions" at bounding box center [82, 301] width 164 height 31
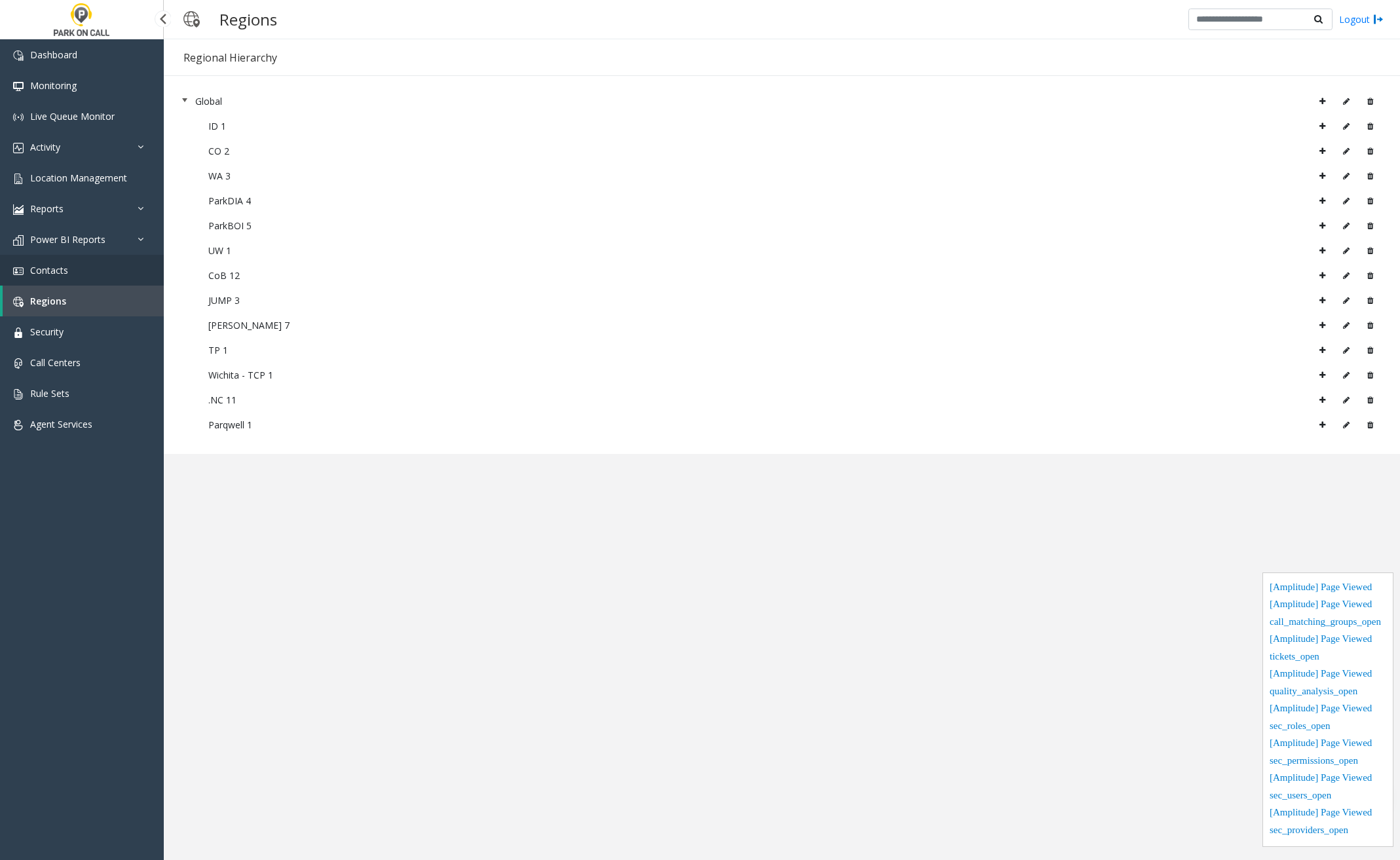
click at [117, 270] on link "Contacts" at bounding box center [82, 270] width 164 height 31
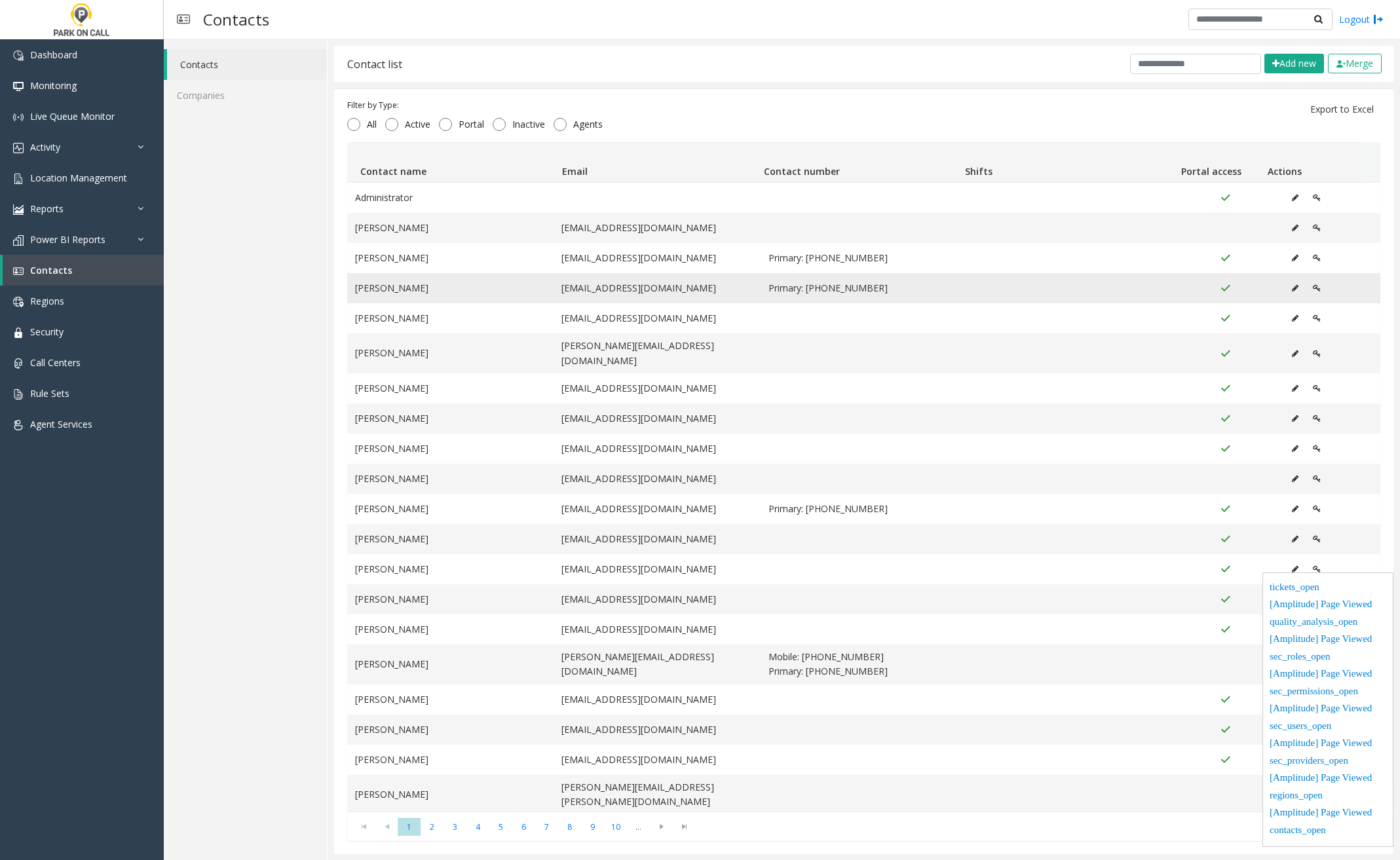
click at [1284, 288] on button "Data table" at bounding box center [1294, 288] width 21 height 20
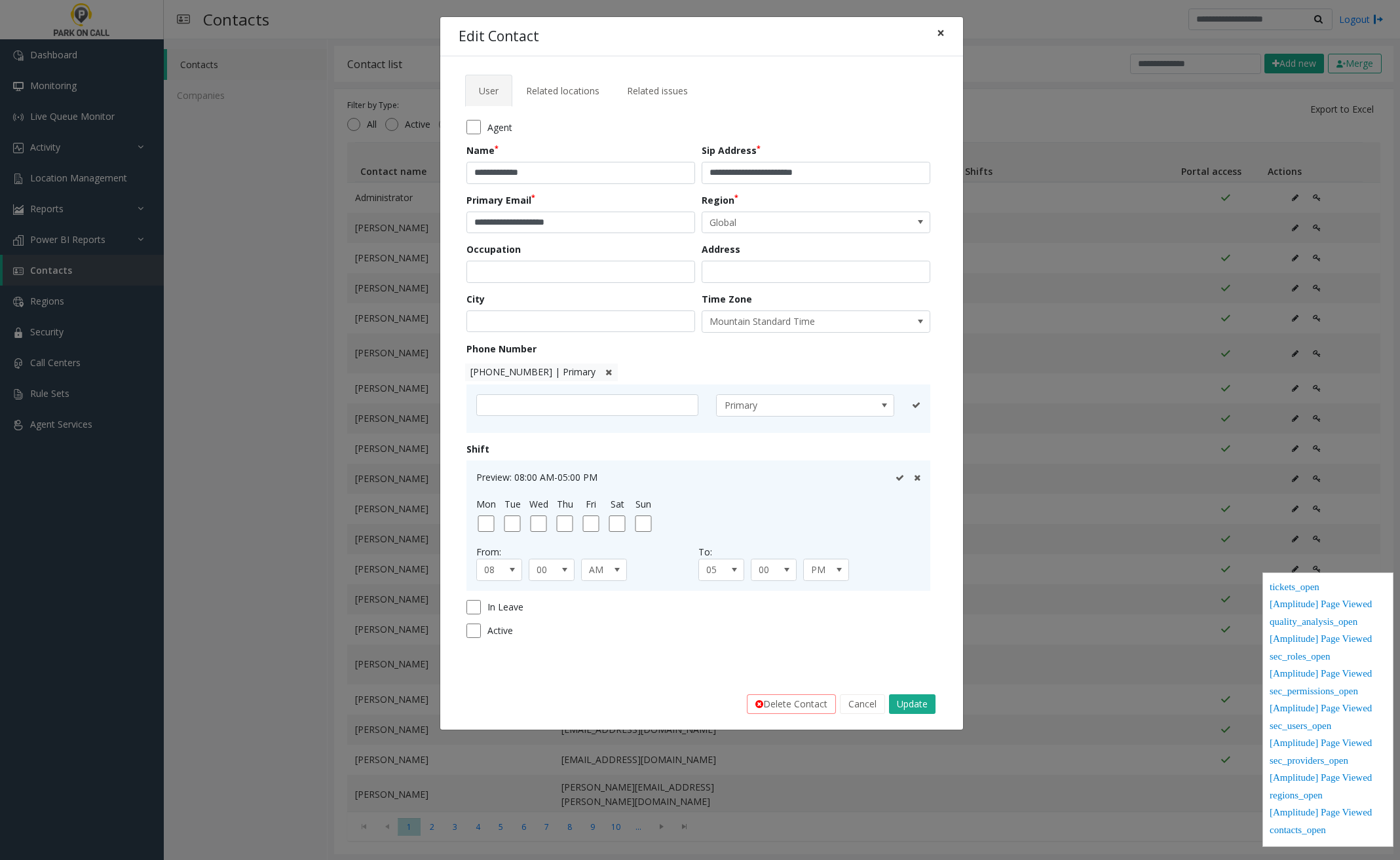
click at [944, 31] on span "×" at bounding box center [940, 33] width 8 height 18
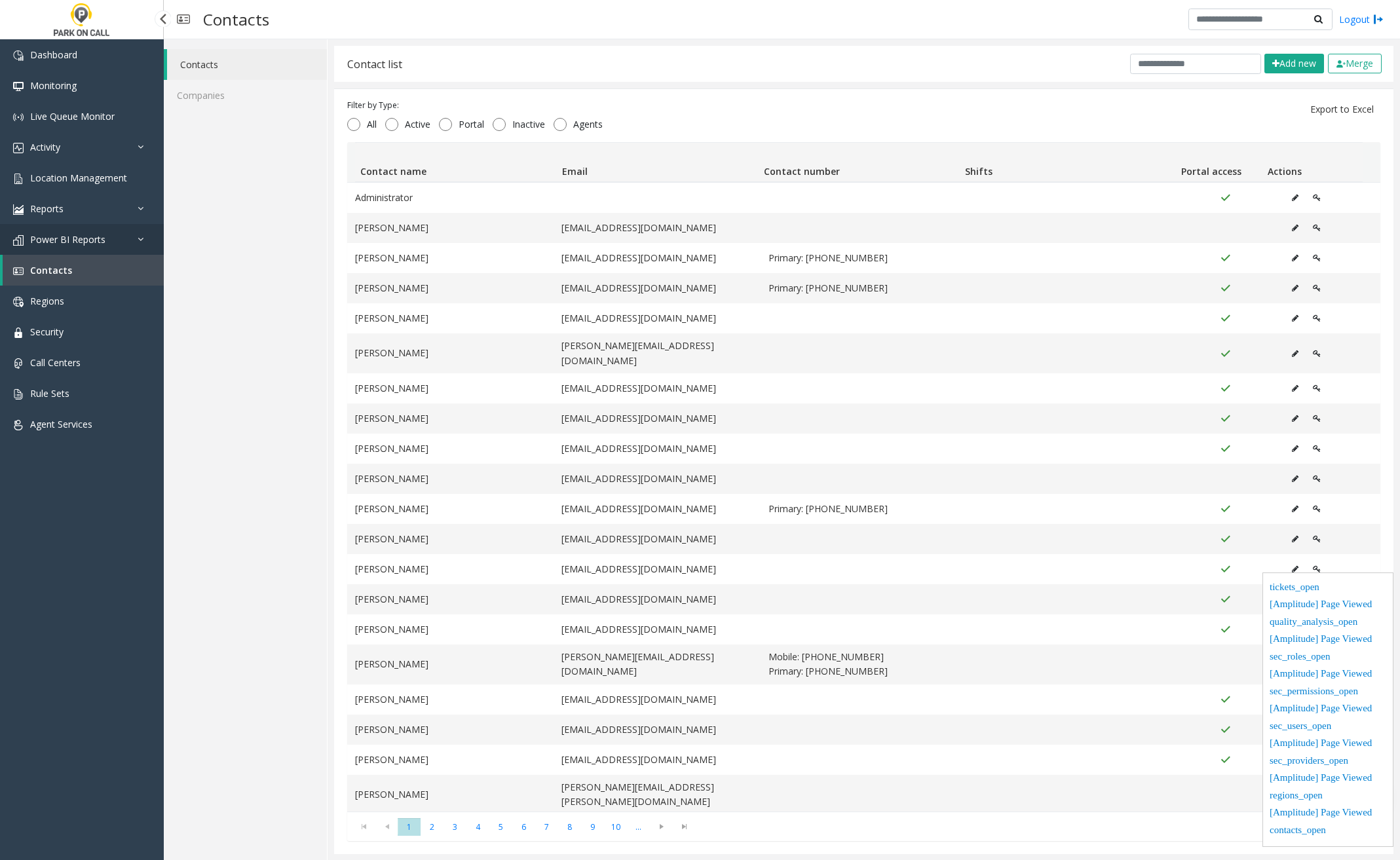
click at [128, 229] on link "Power BI Reports" at bounding box center [82, 239] width 164 height 31
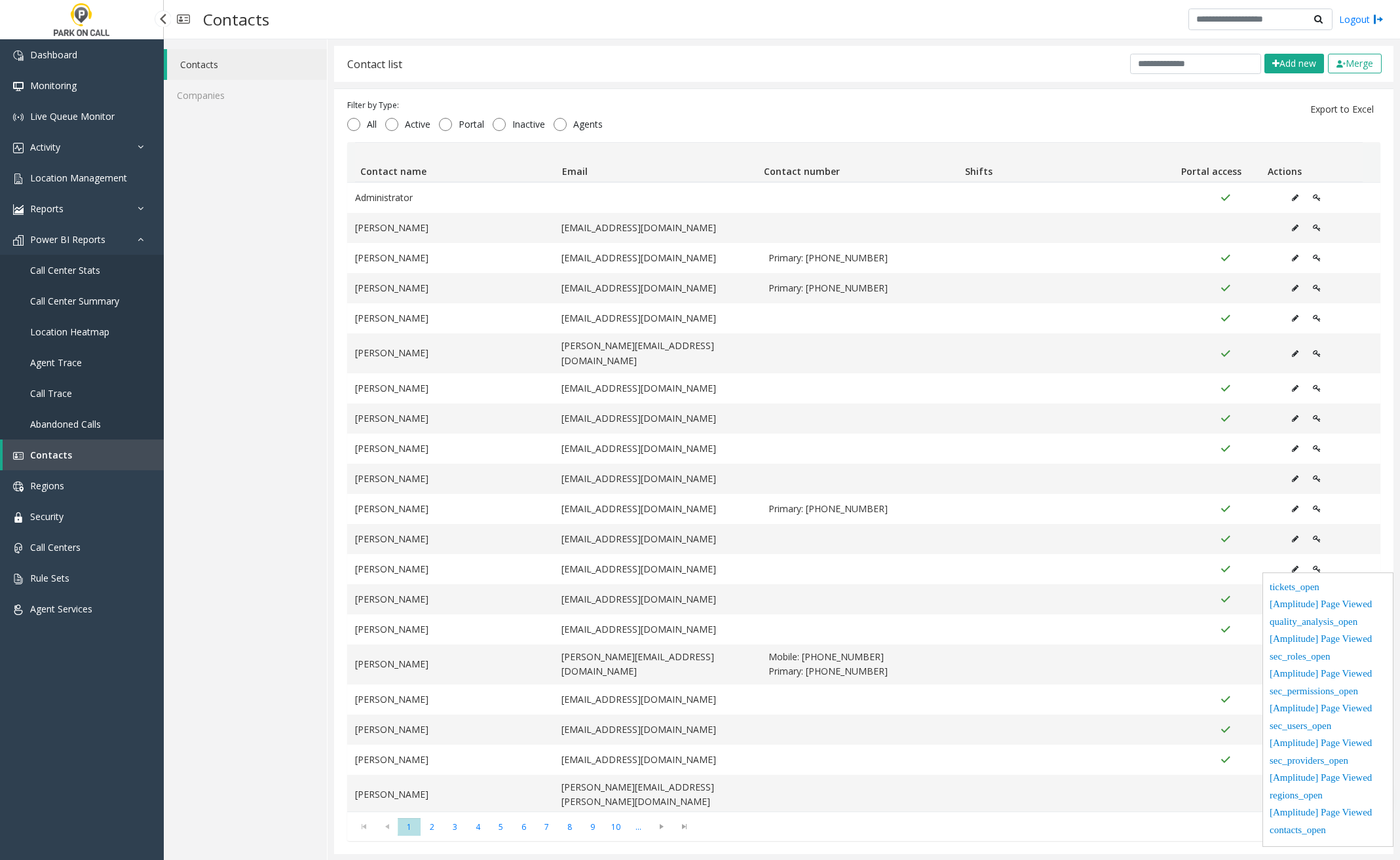
click at [108, 275] on link "Call Center Stats" at bounding box center [82, 270] width 164 height 31
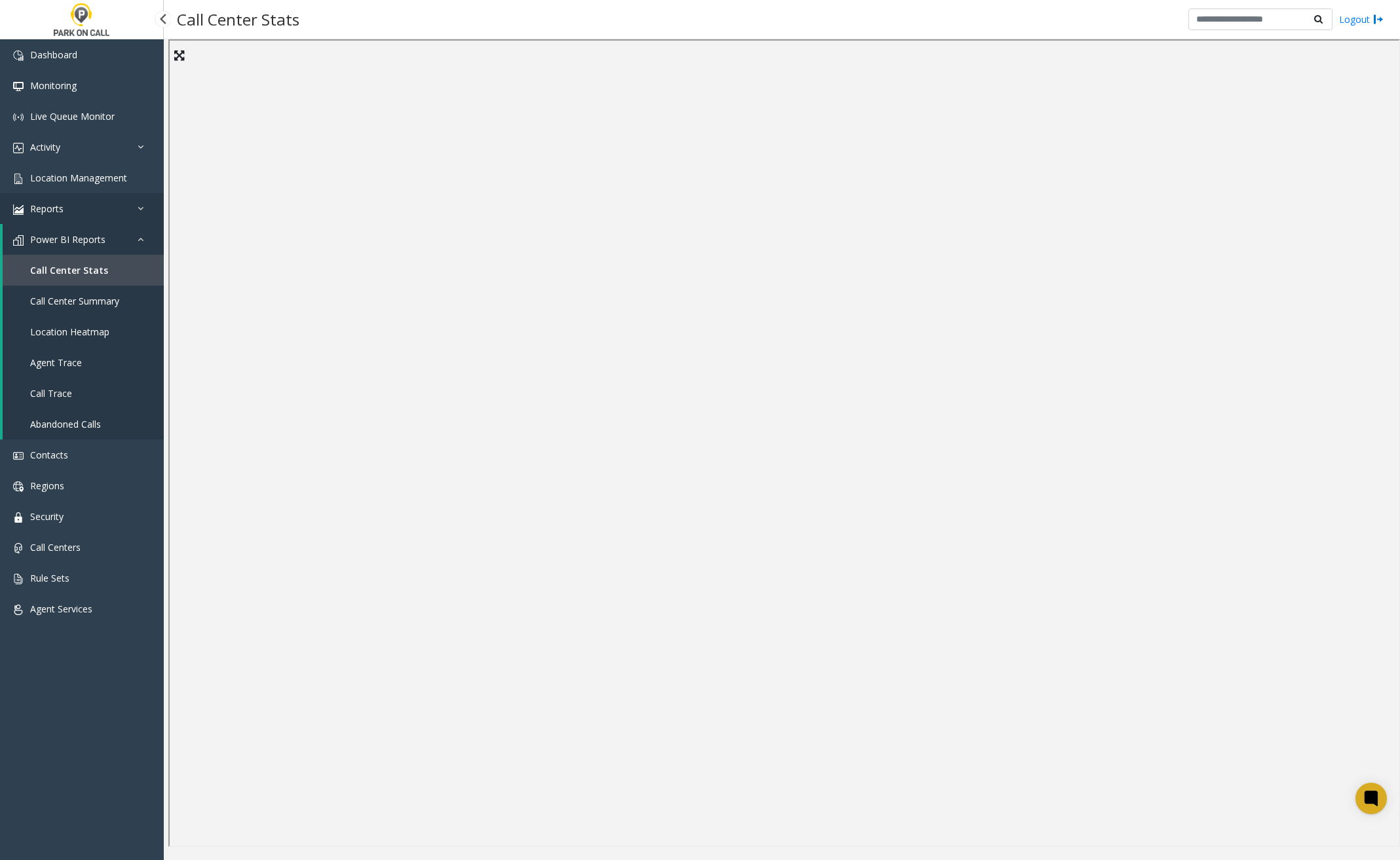
click at [118, 212] on link "Reports" at bounding box center [82, 208] width 164 height 31
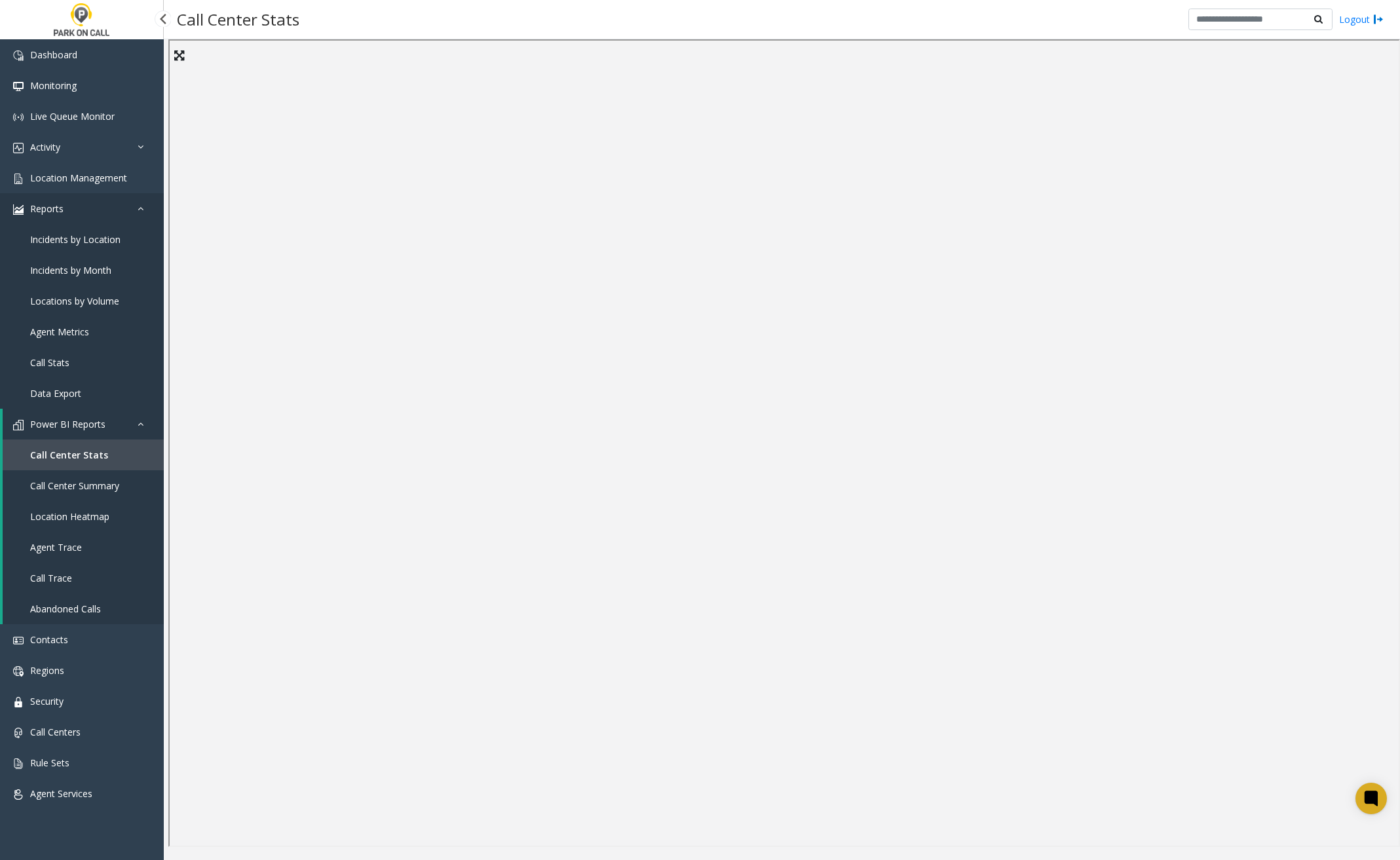
click at [103, 195] on link "Reports" at bounding box center [82, 208] width 164 height 31
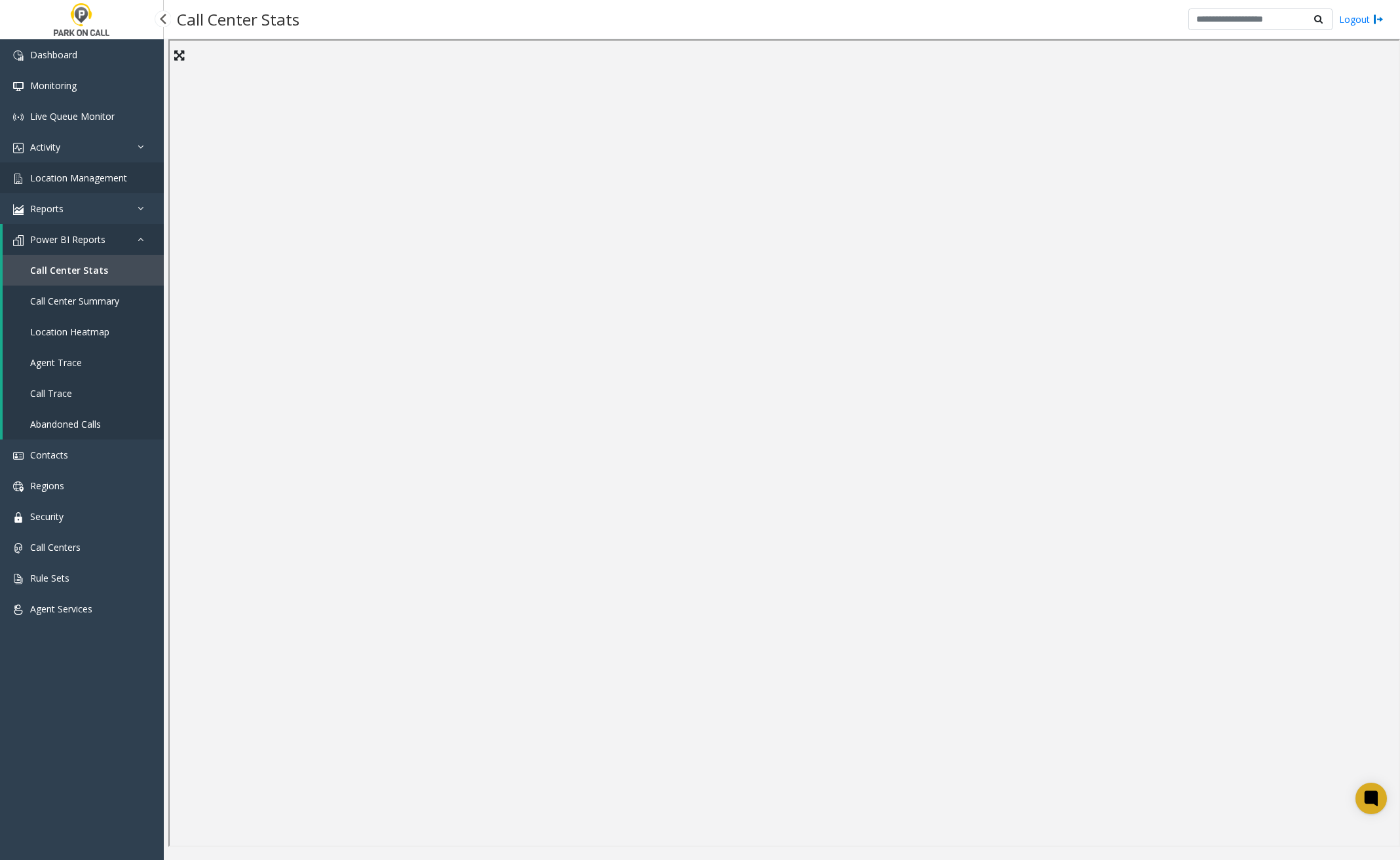
click at [105, 180] on span "Location Management" at bounding box center [78, 178] width 97 height 13
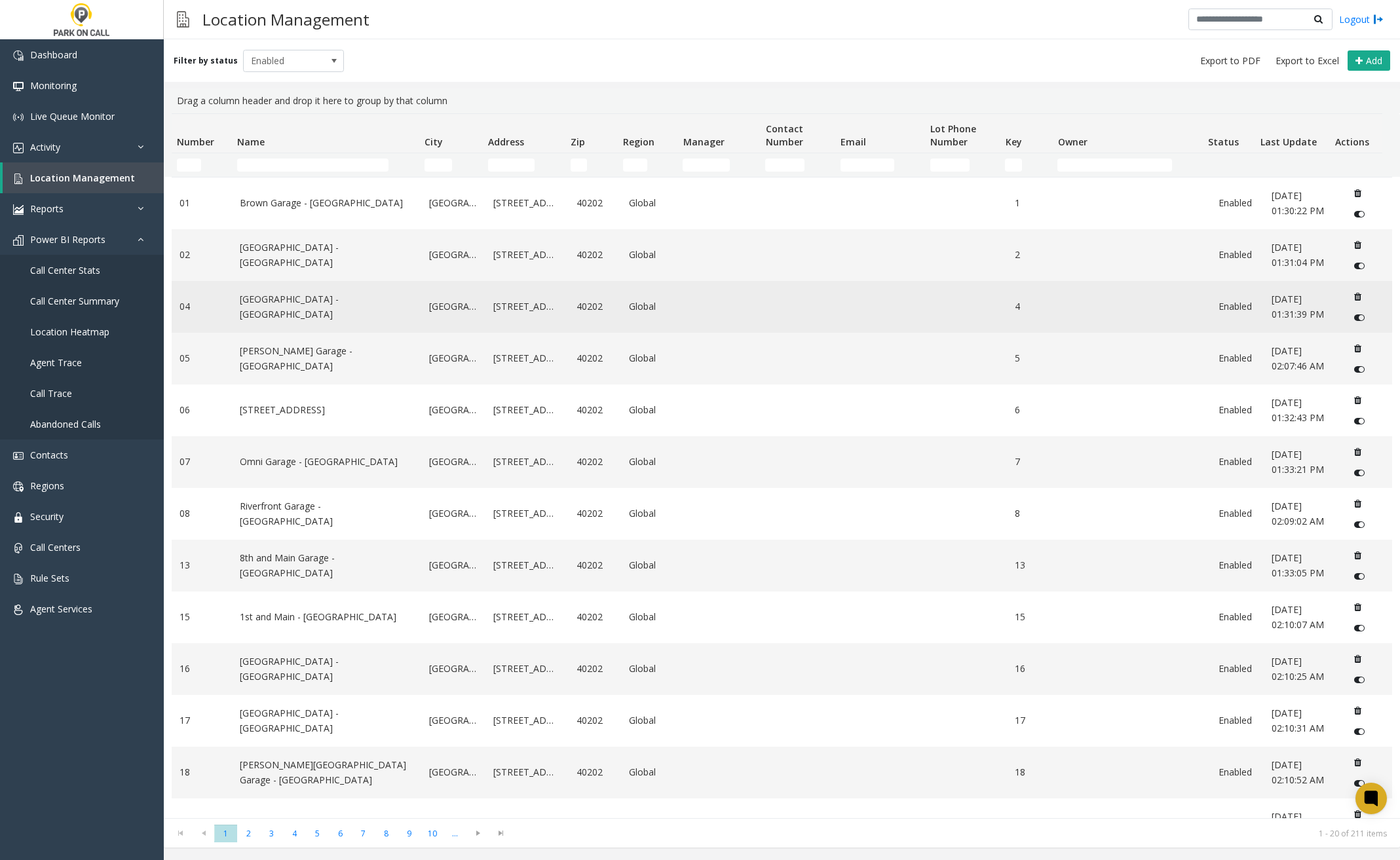
click at [329, 319] on td "[GEOGRAPHIC_DATA] - [GEOGRAPHIC_DATA]" at bounding box center [326, 307] width 188 height 52
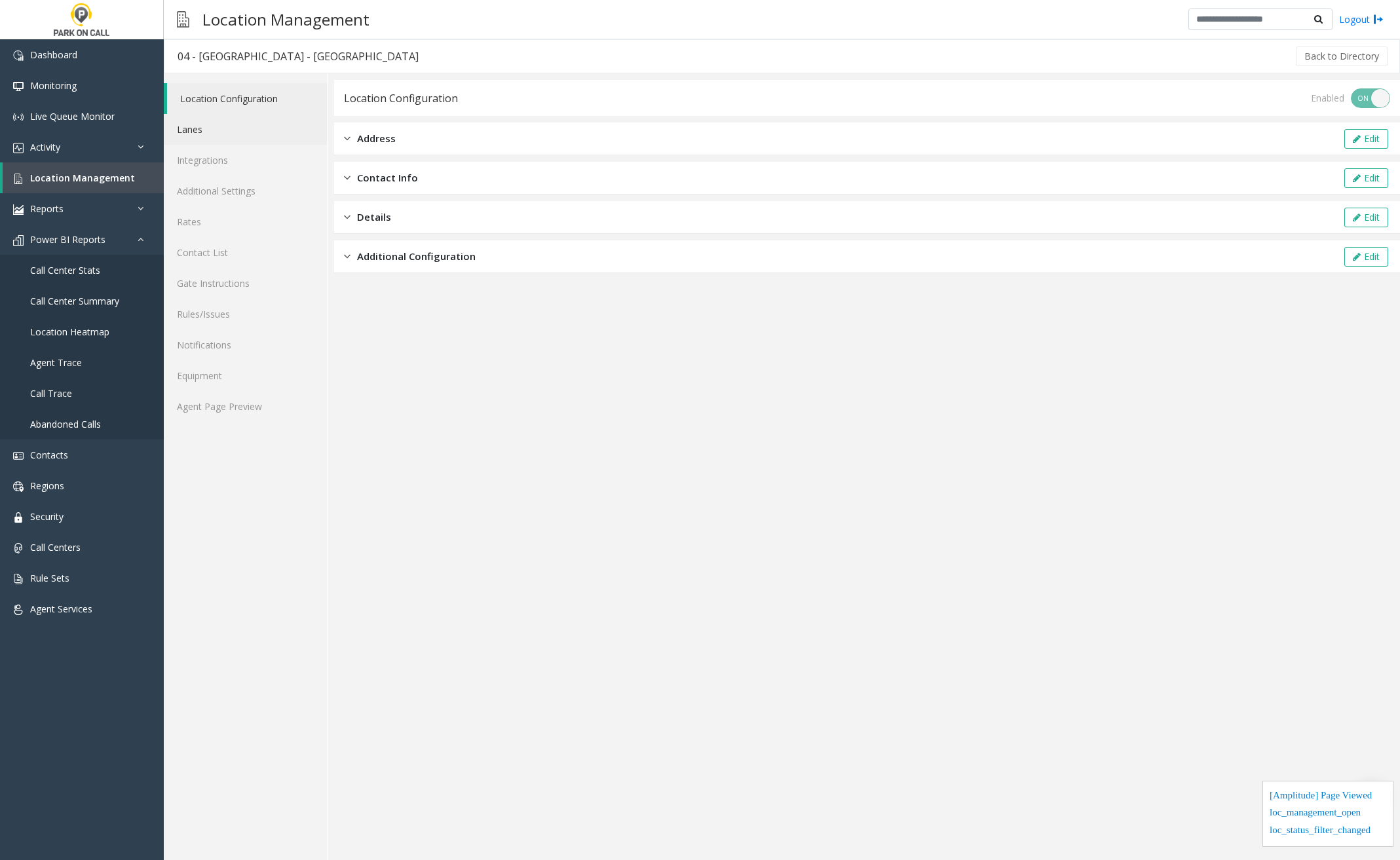
click at [216, 129] on link "Lanes" at bounding box center [245, 129] width 163 height 31
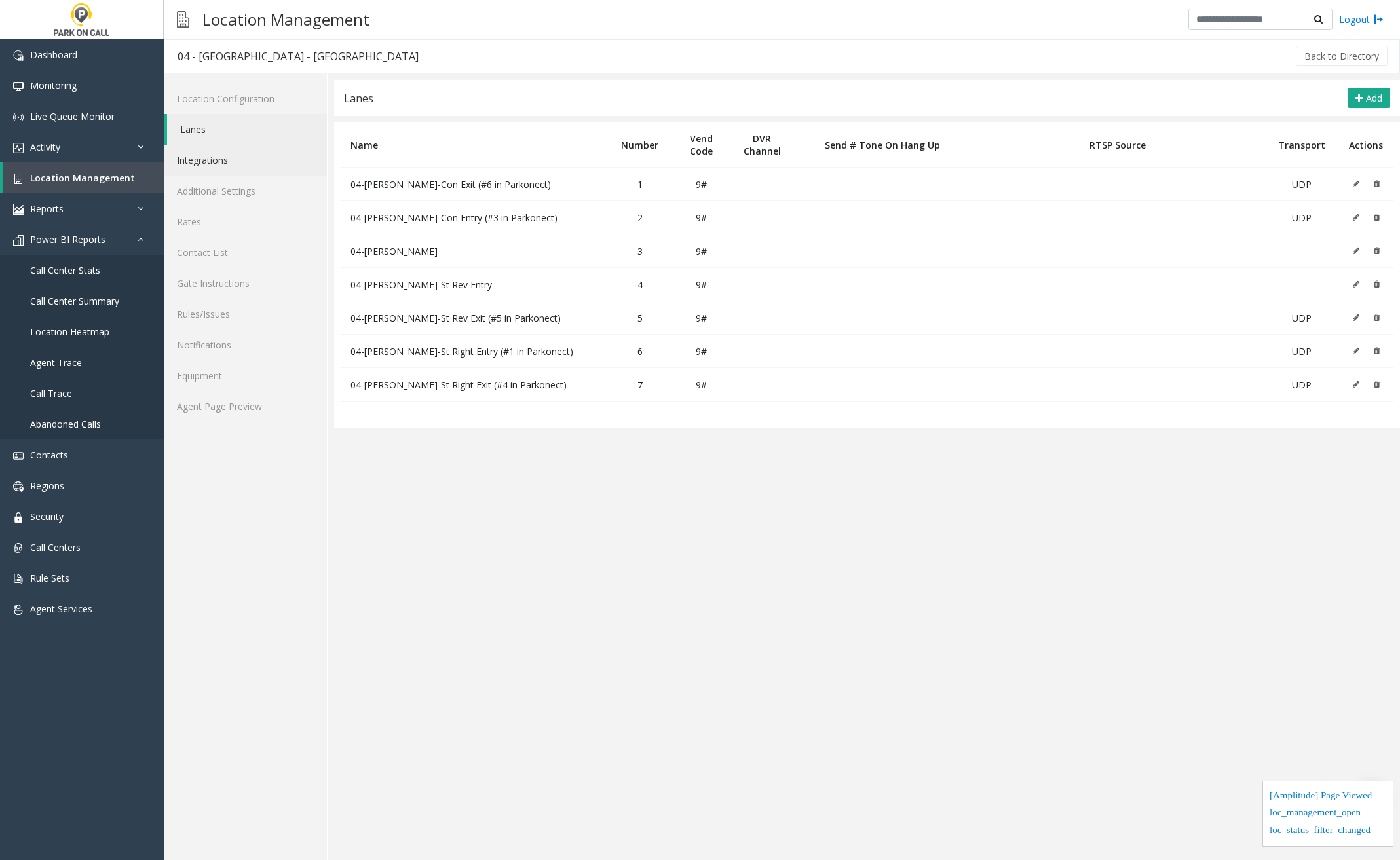
click at [228, 167] on link "Integrations" at bounding box center [245, 160] width 163 height 31
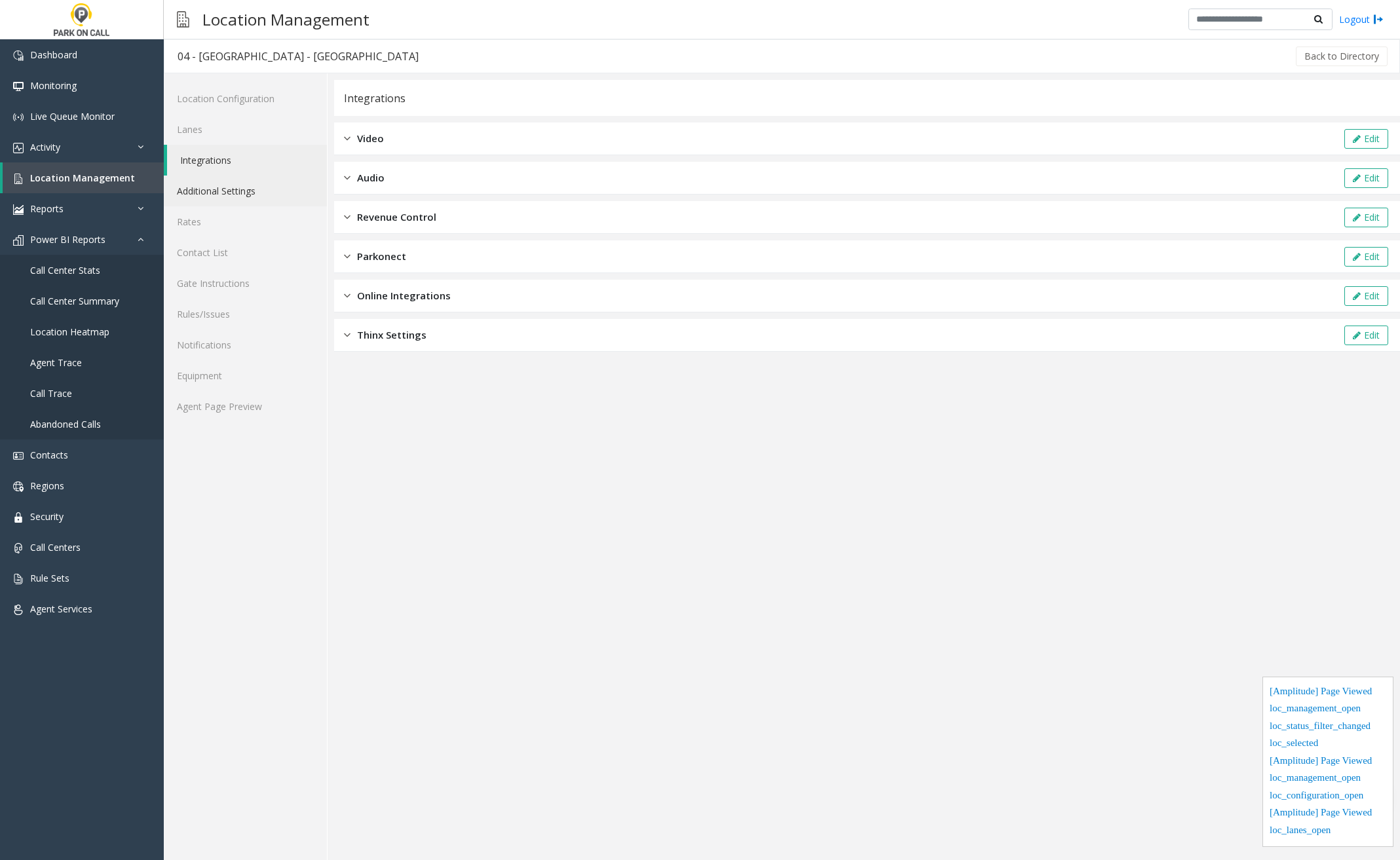
click at [232, 190] on link "Additional Settings" at bounding box center [245, 191] width 163 height 31
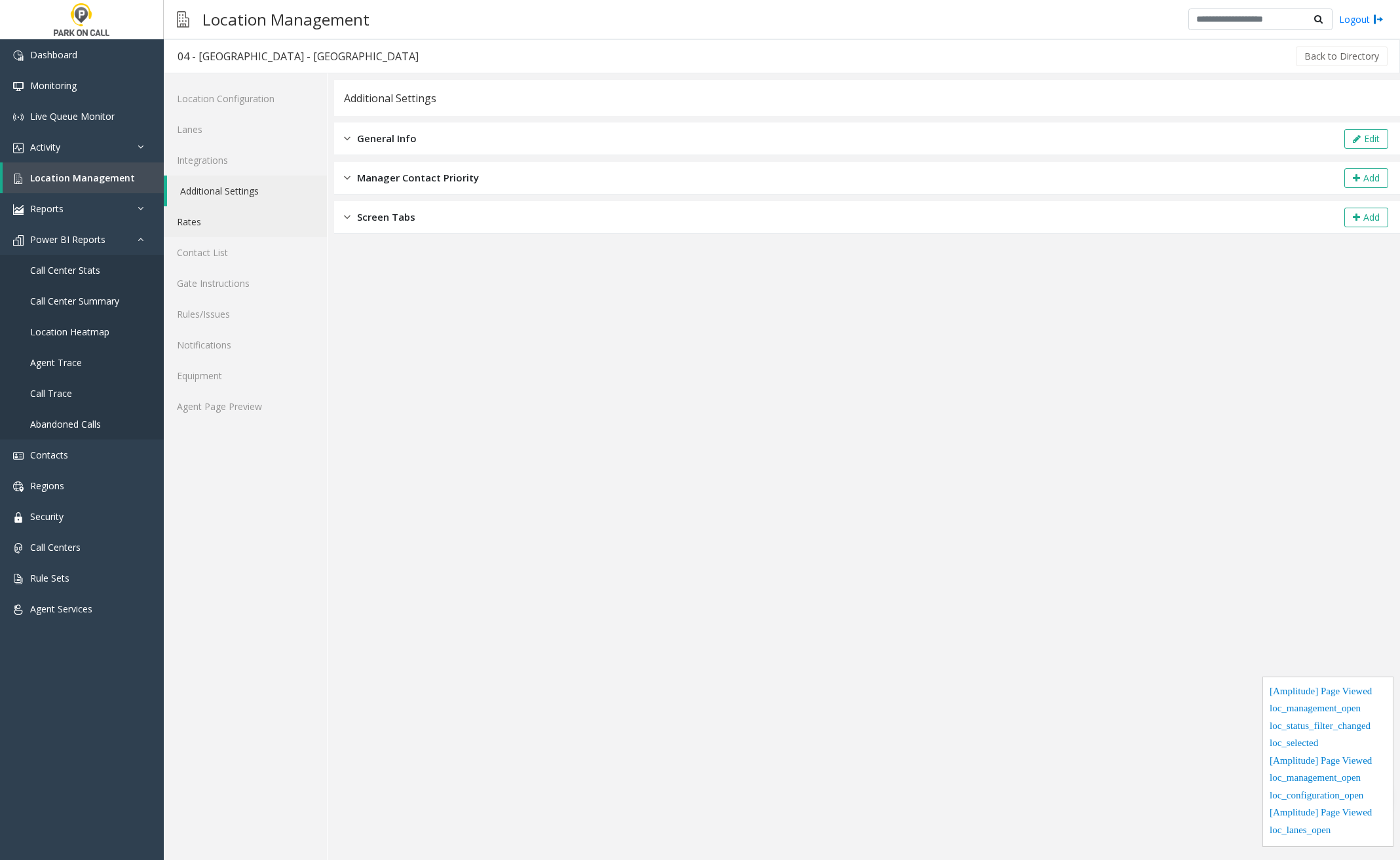
click at [238, 220] on link "Rates" at bounding box center [245, 222] width 163 height 31
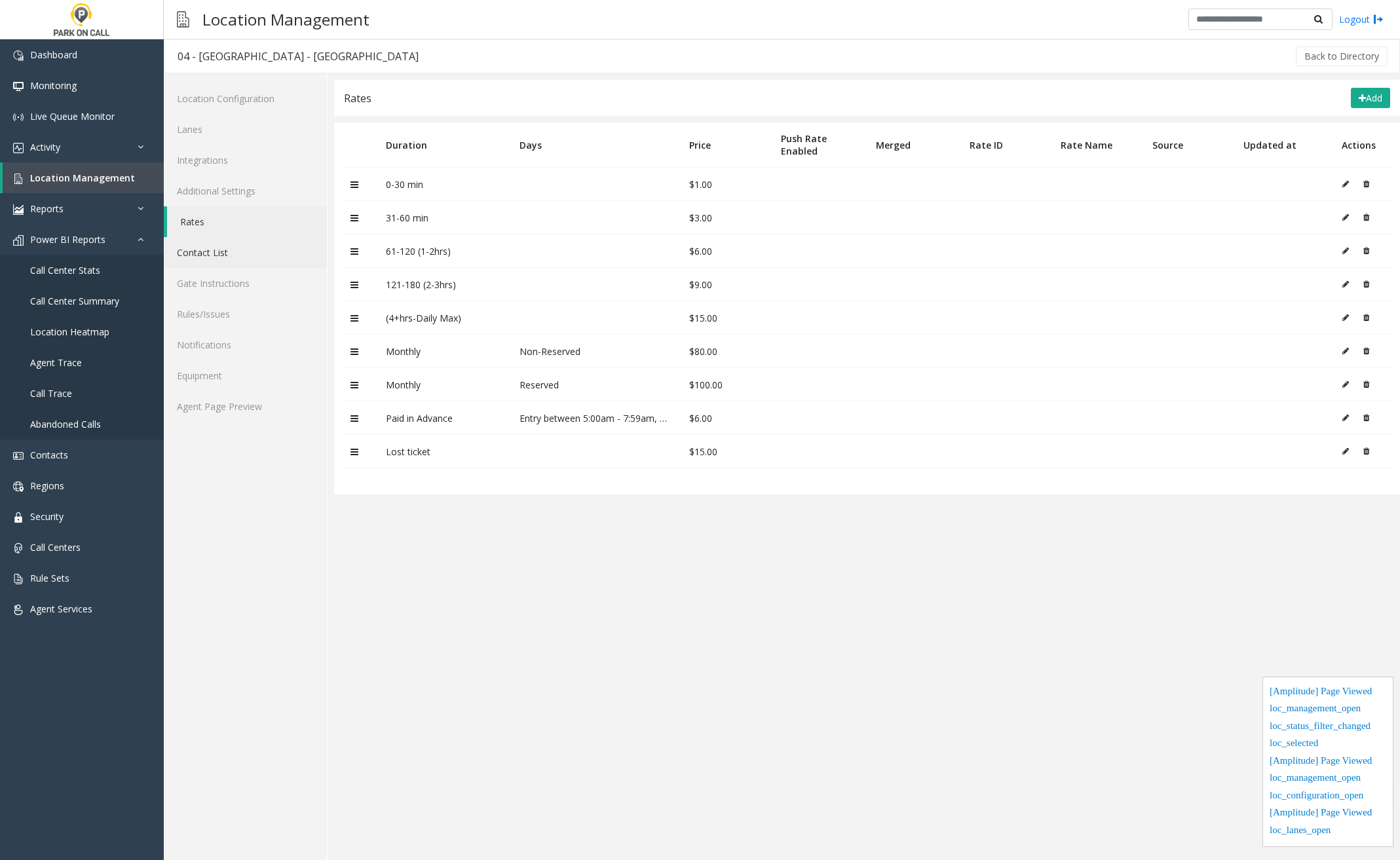
click at [230, 259] on link "Contact List" at bounding box center [245, 253] width 163 height 31
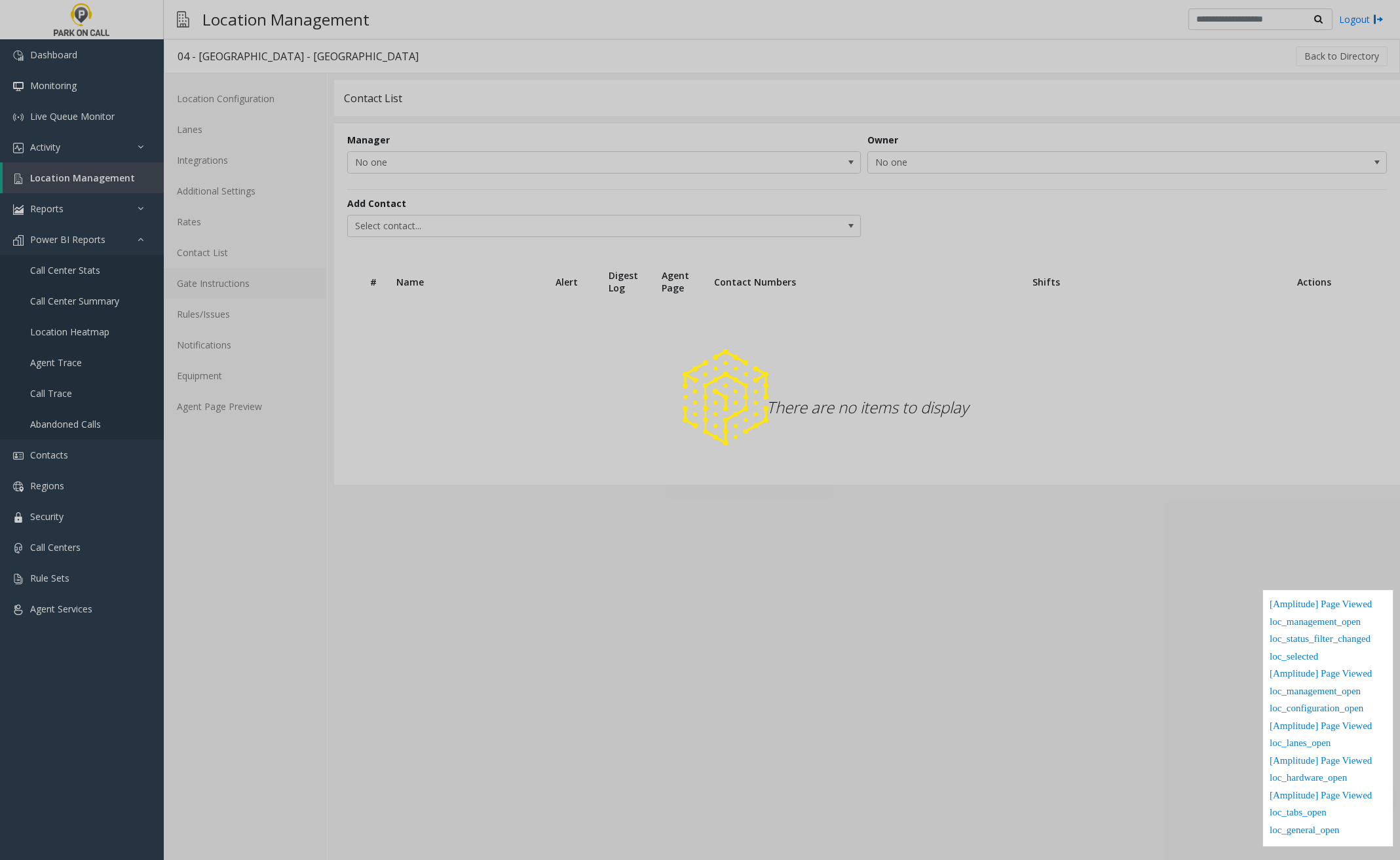
click at [235, 281] on link "Gate Instructions" at bounding box center [245, 283] width 163 height 31
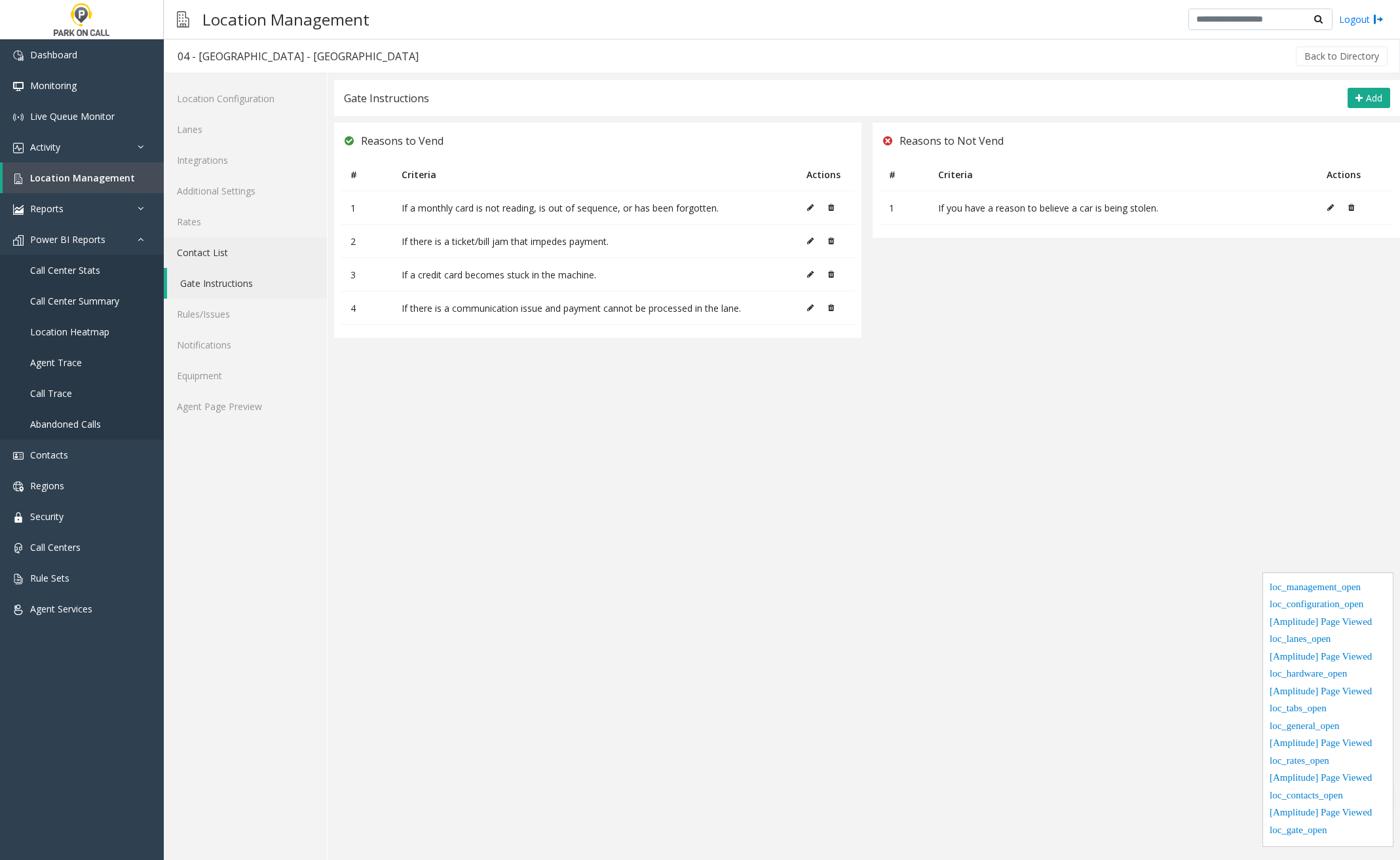
click at [224, 254] on link "Contact List" at bounding box center [245, 253] width 163 height 31
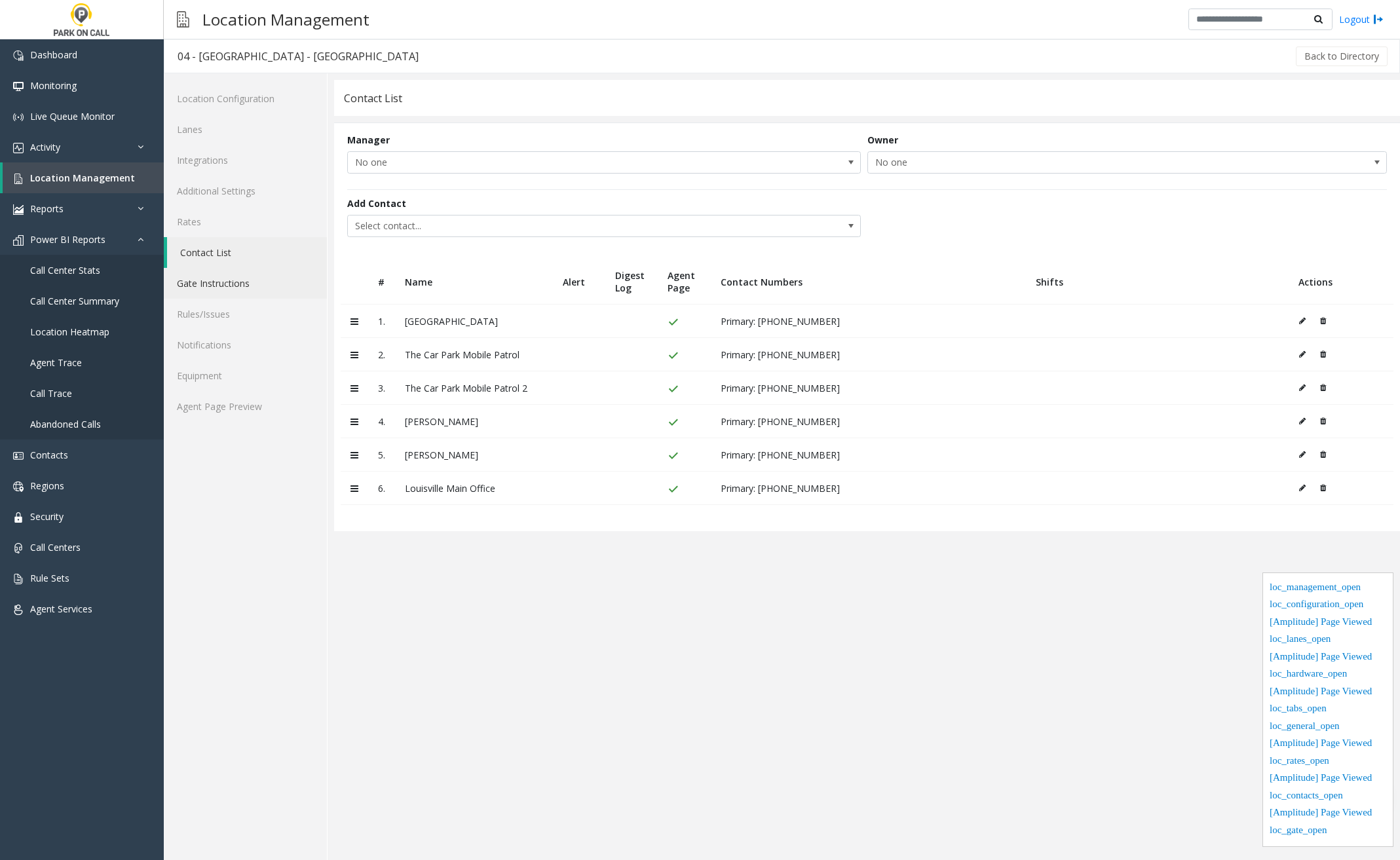
click at [233, 286] on link "Gate Instructions" at bounding box center [245, 283] width 163 height 31
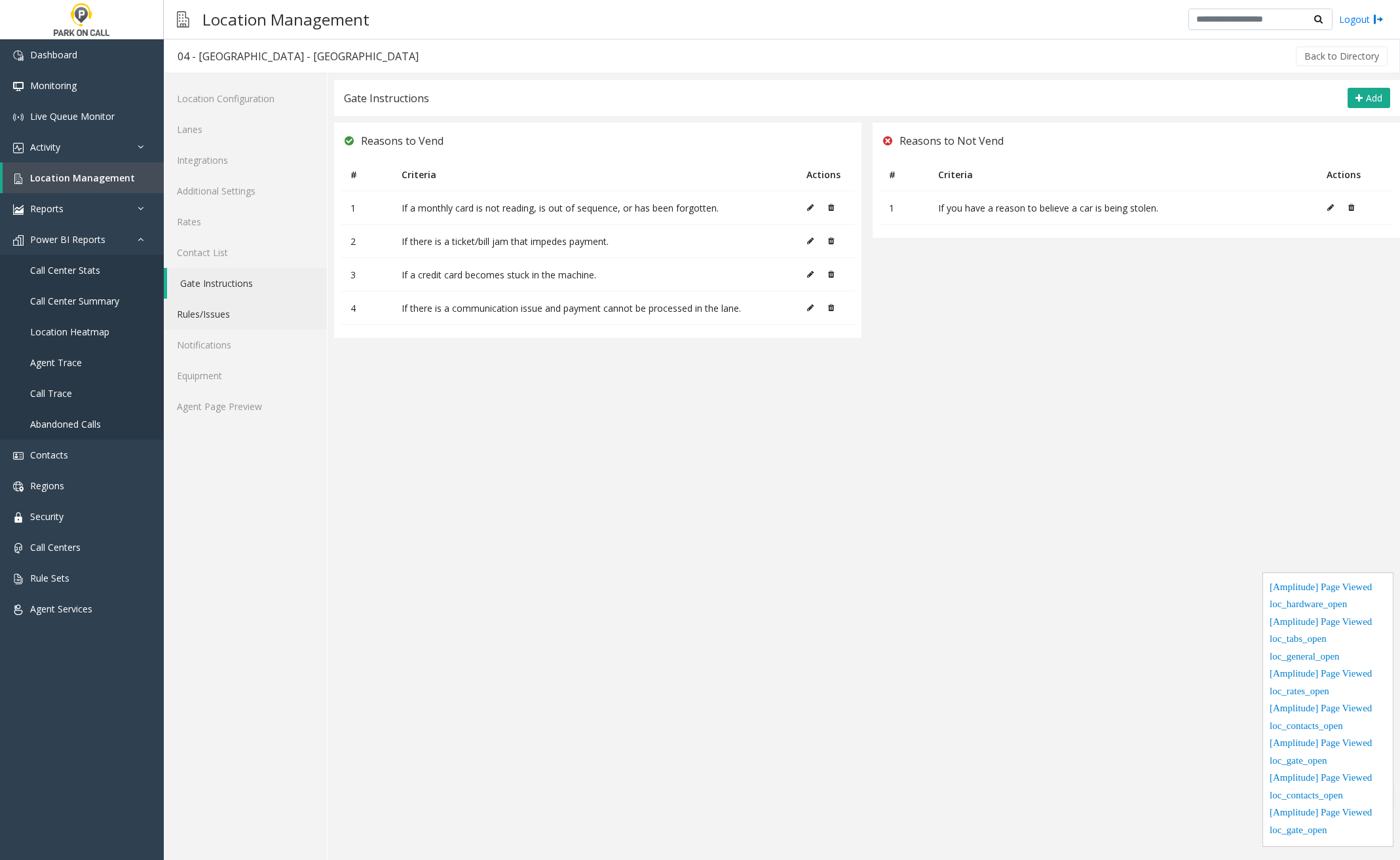
click at [234, 317] on link "Rules/Issues" at bounding box center [245, 314] width 163 height 31
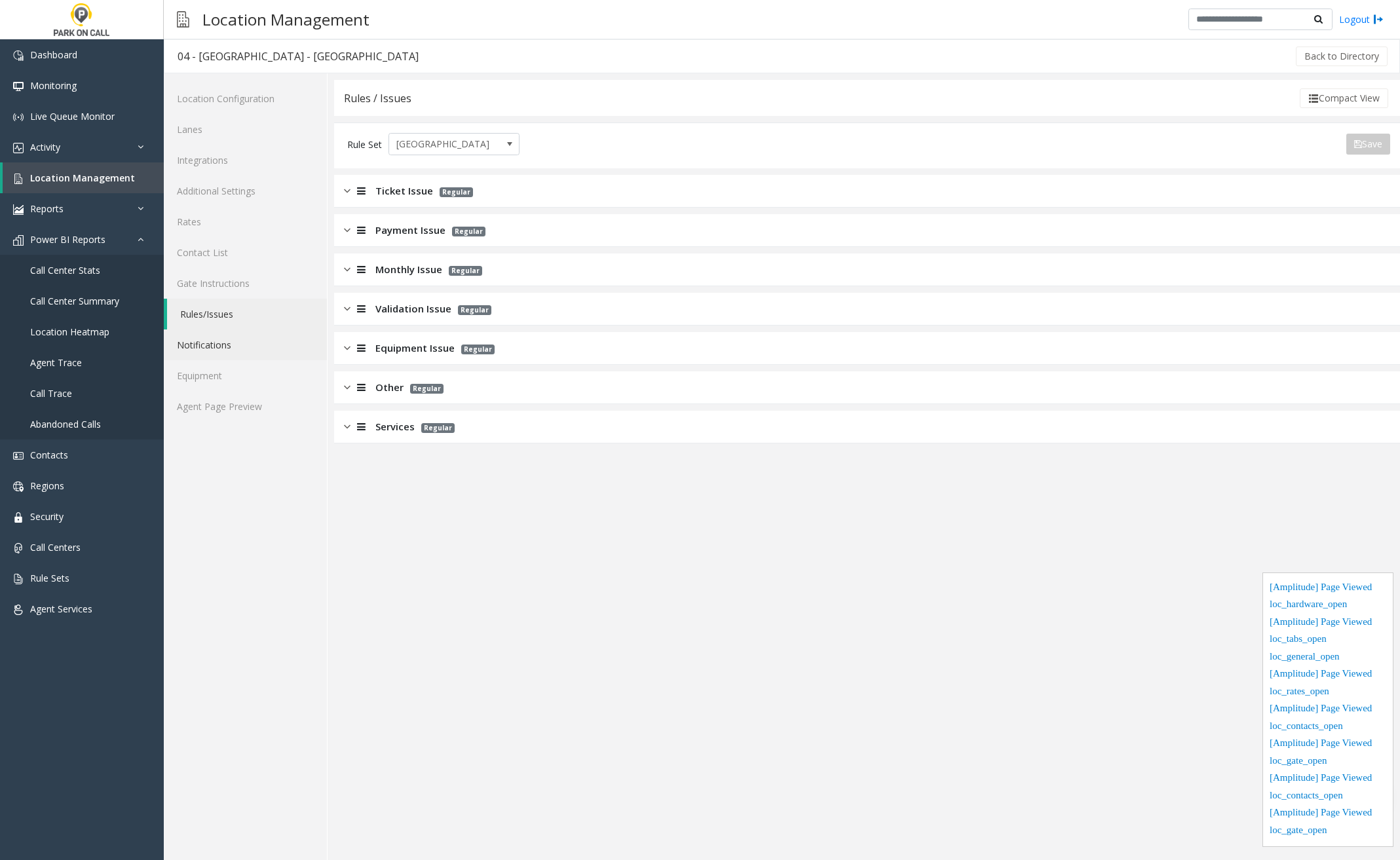
click at [235, 338] on link "Notifications" at bounding box center [245, 345] width 163 height 31
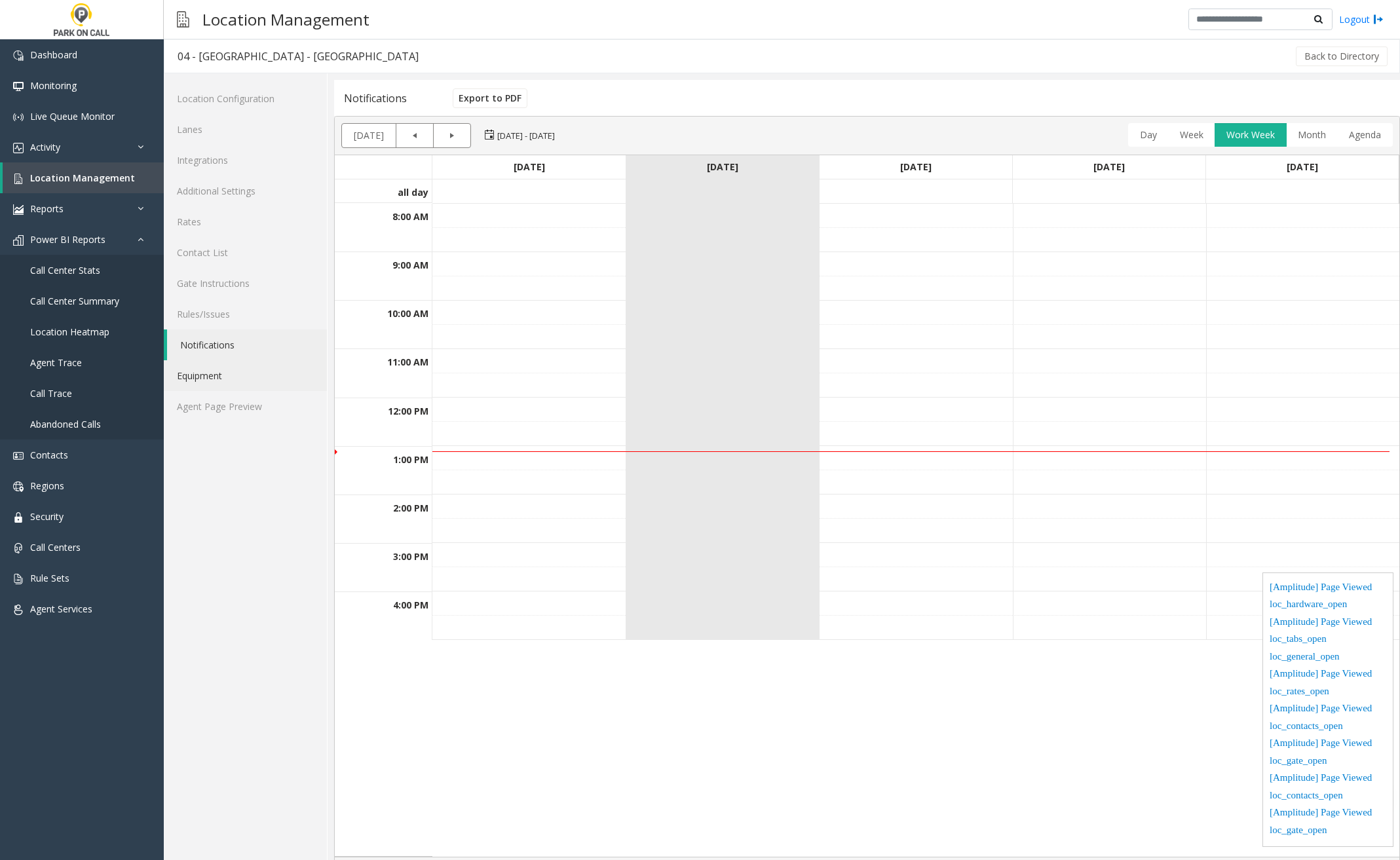
click at [242, 369] on link "Equipment" at bounding box center [245, 376] width 163 height 31
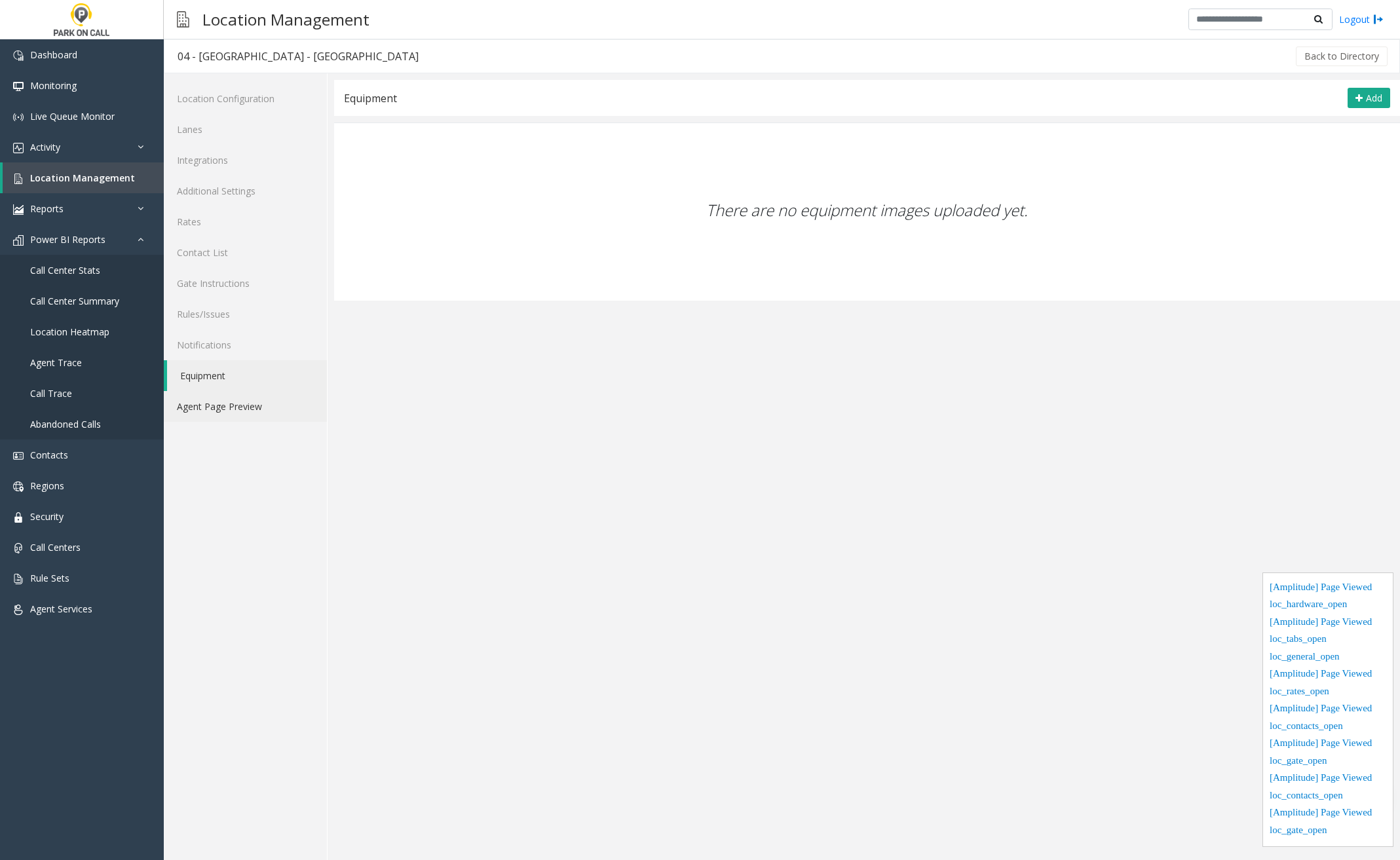
click at [252, 406] on link "Agent Page Preview" at bounding box center [245, 407] width 163 height 31
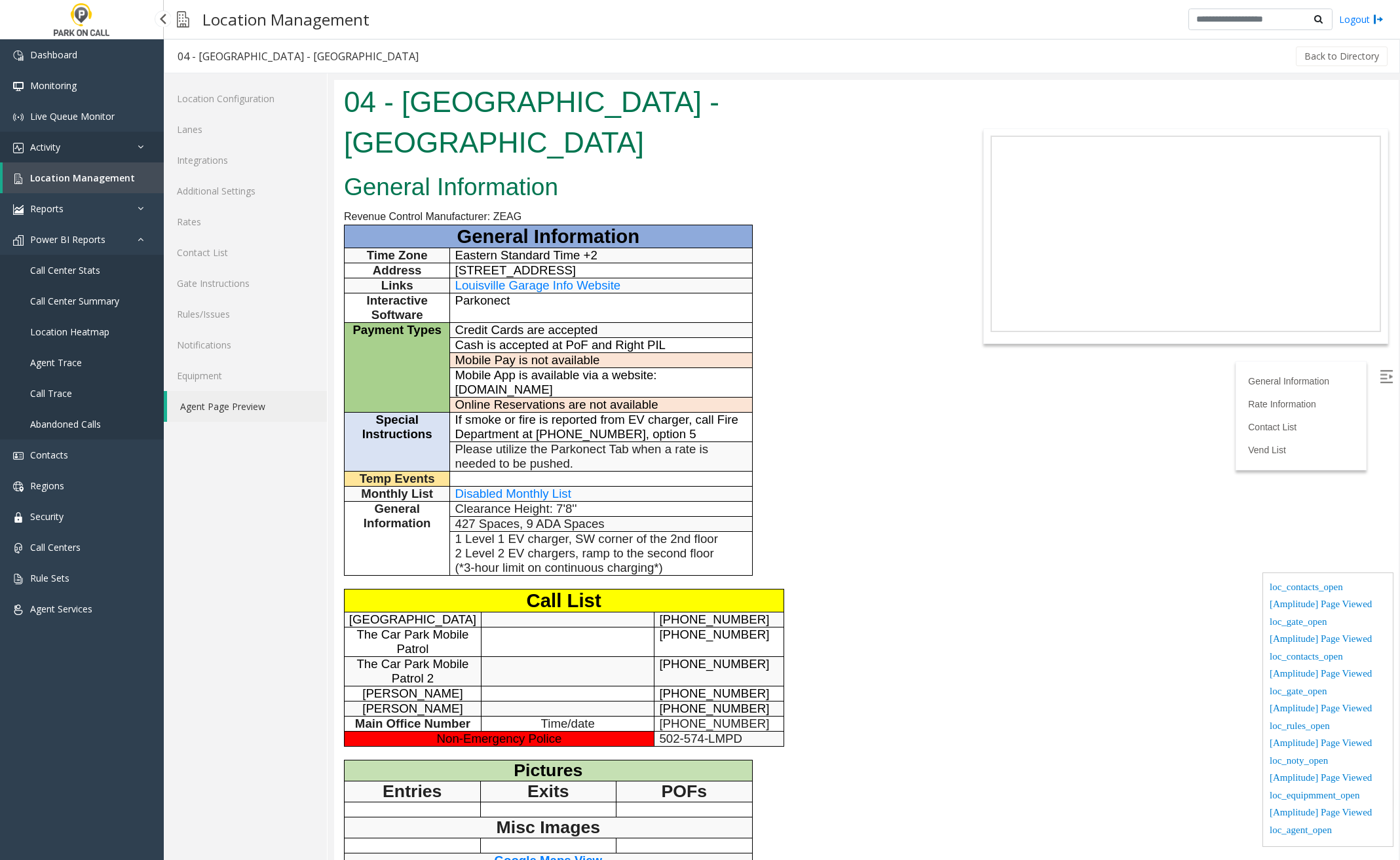
click at [76, 142] on link "Activity" at bounding box center [82, 147] width 164 height 31
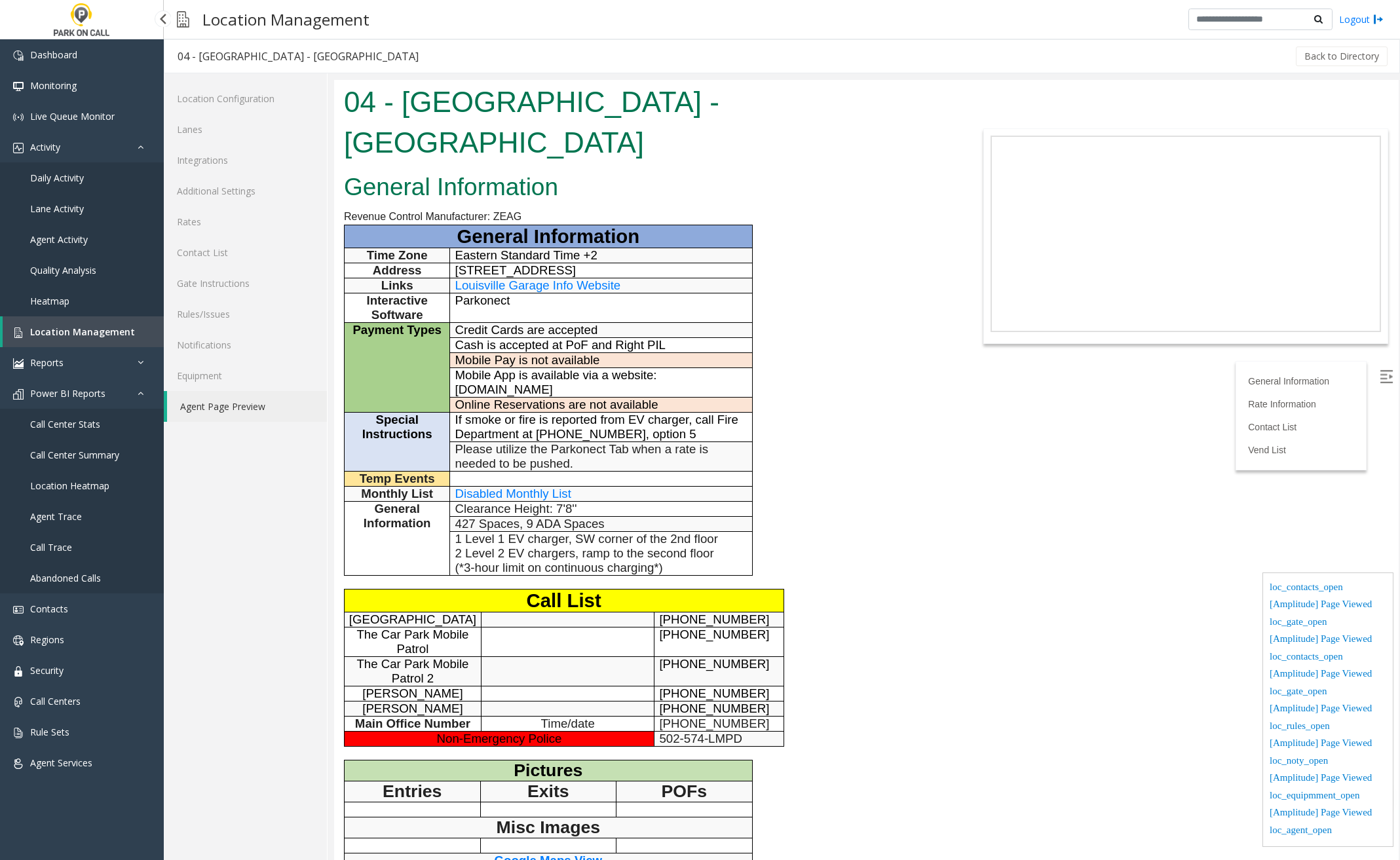
click at [79, 182] on span "Daily Activity" at bounding box center [56, 178] width 54 height 13
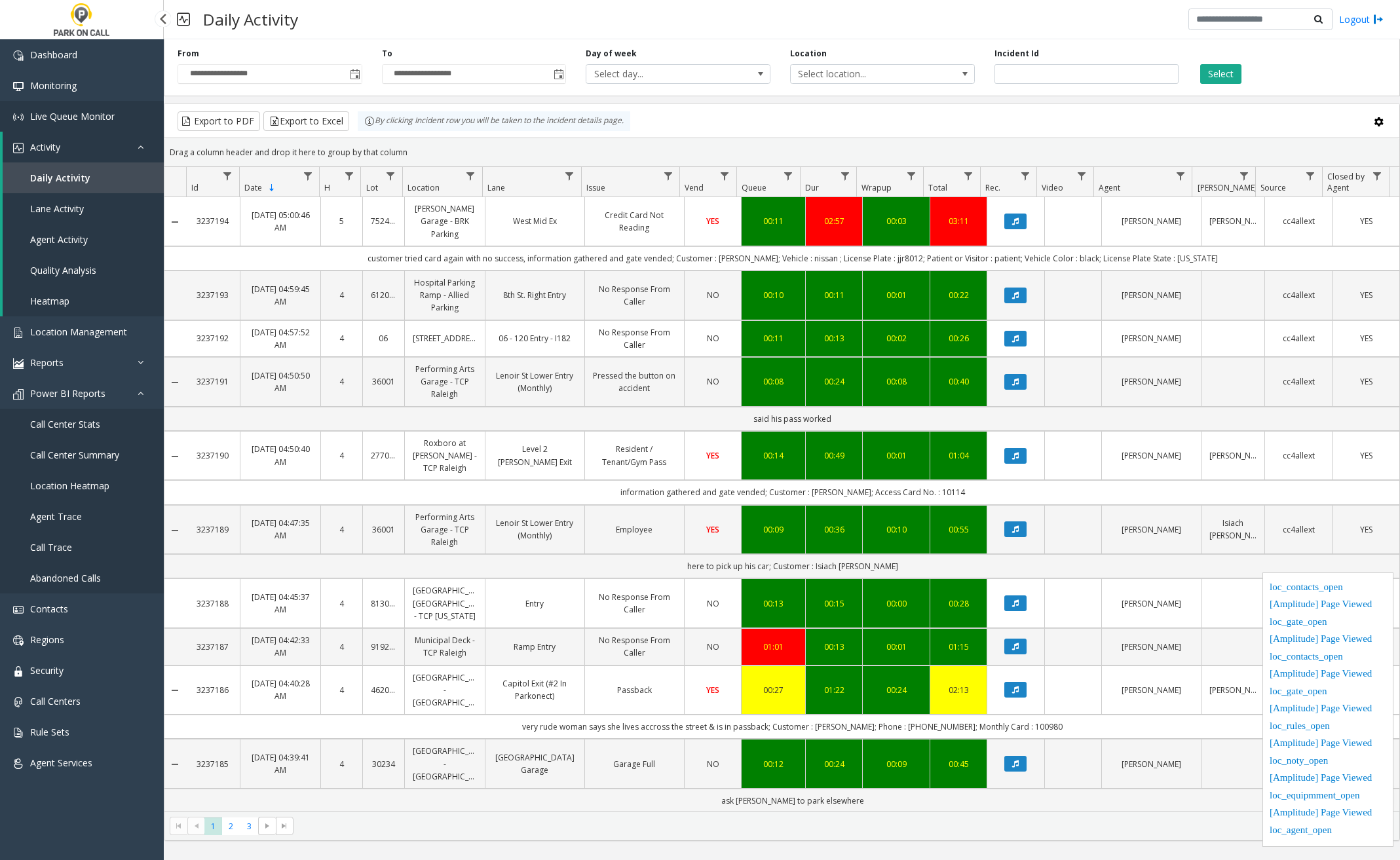
click at [87, 115] on span "Live Queue Monitor" at bounding box center [72, 116] width 85 height 13
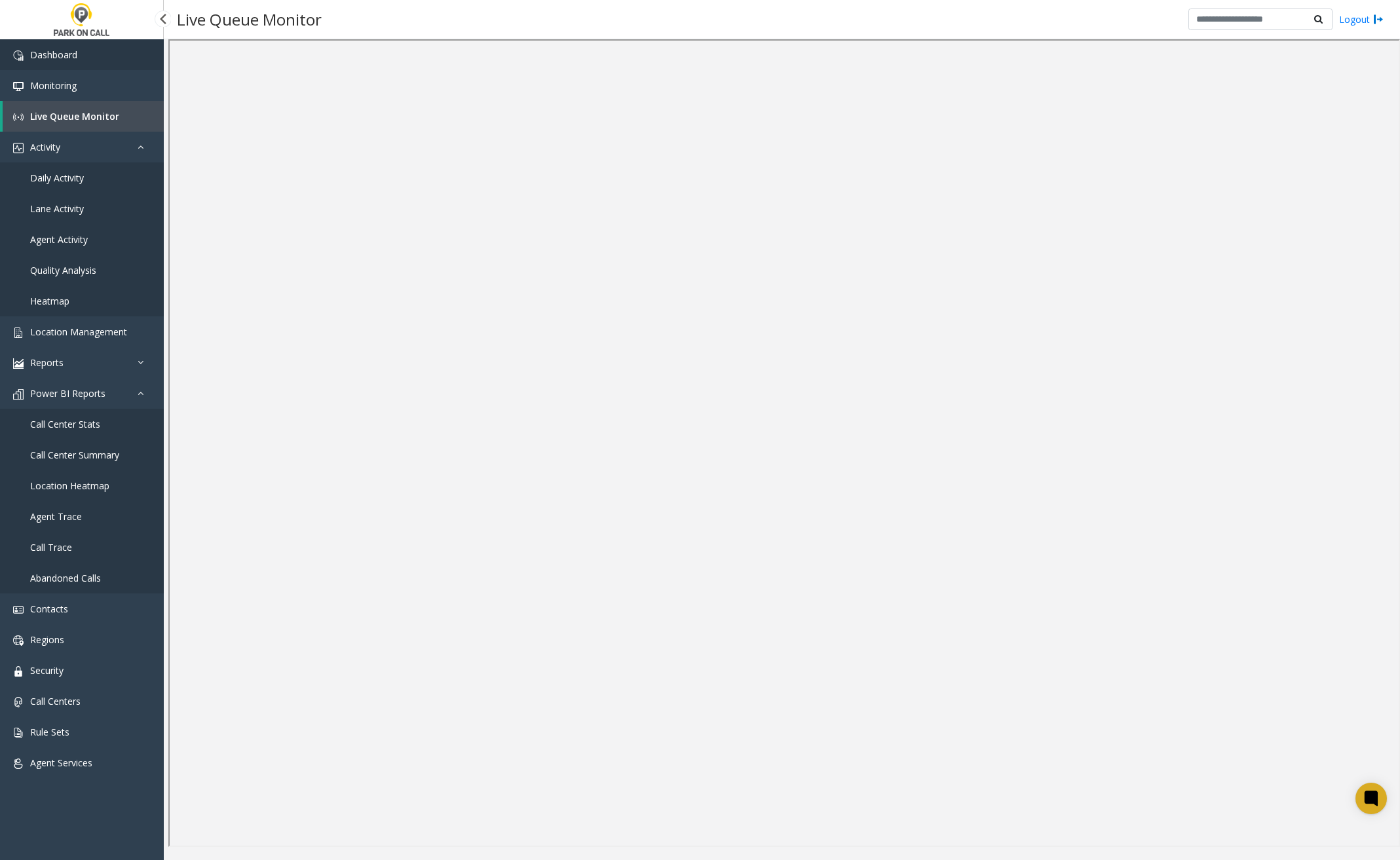
click at [77, 56] on link "Dashboard" at bounding box center [82, 55] width 164 height 31
